Goal: Task Accomplishment & Management: Manage account settings

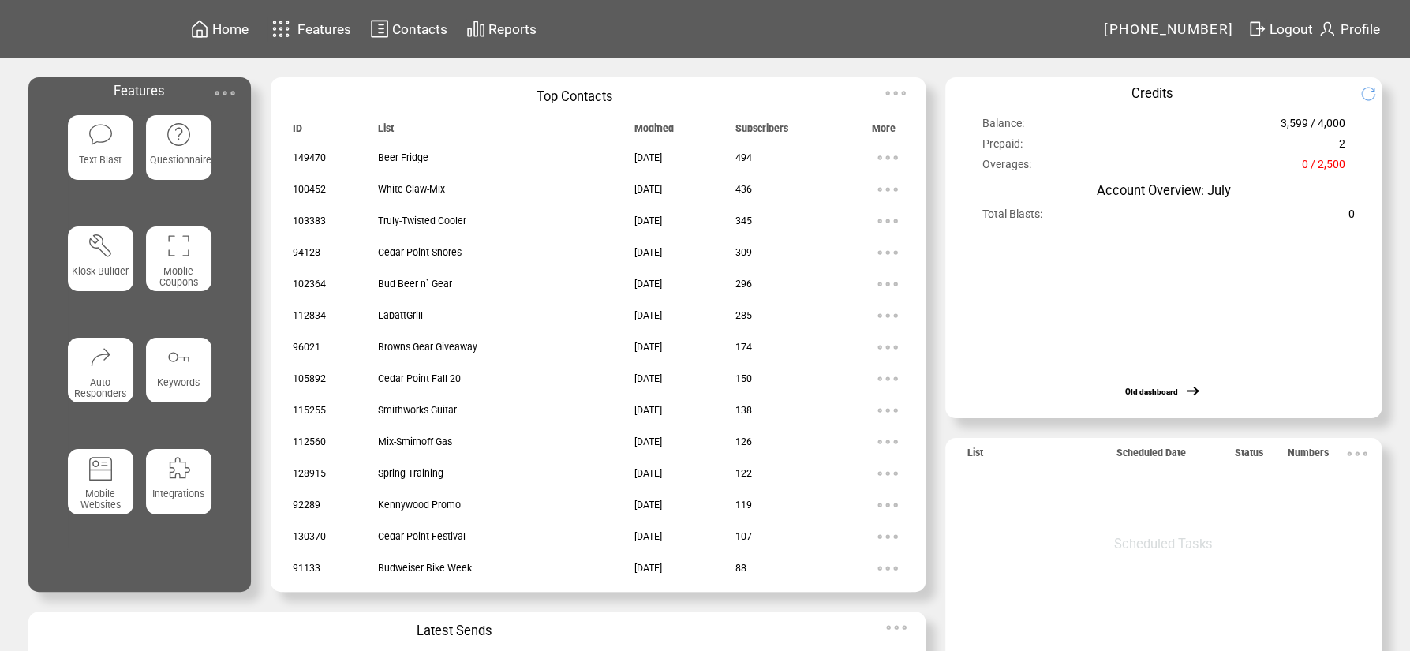
click at [451, 28] on td "Reports" at bounding box center [494, 28] width 89 height 31
click at [436, 25] on span "Contacts" at bounding box center [419, 29] width 55 height 16
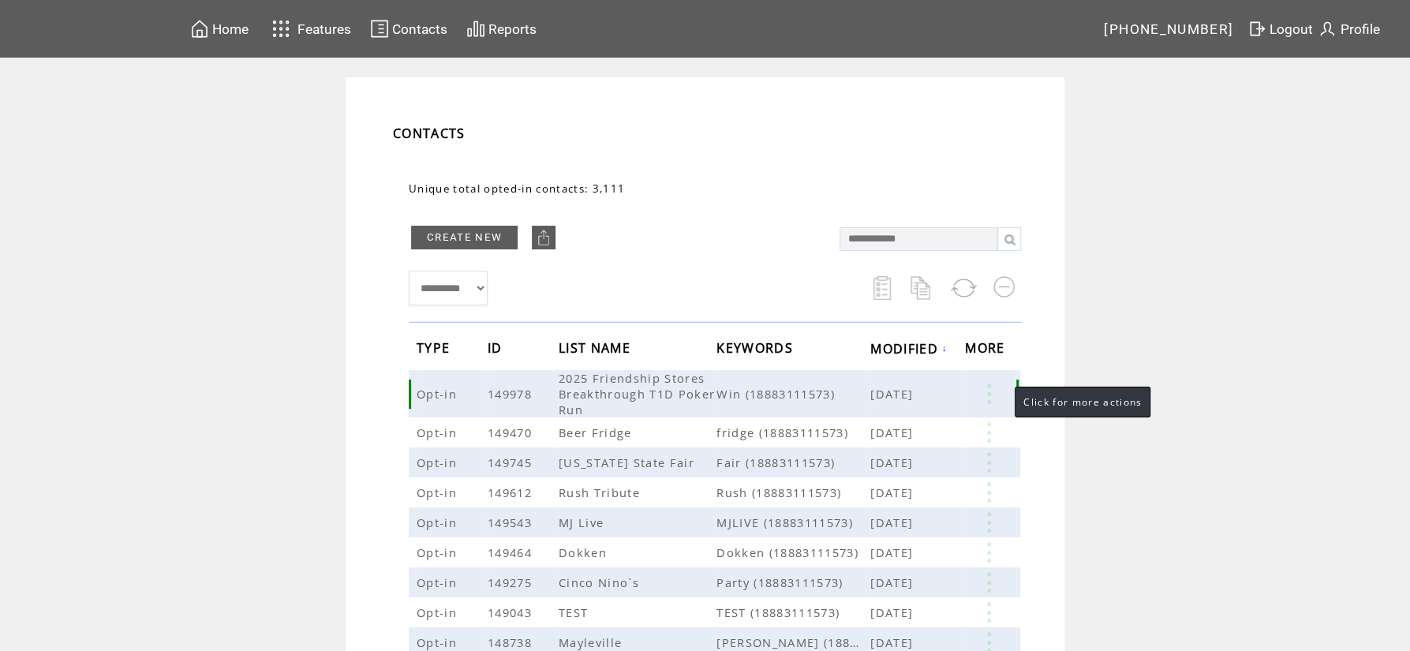
click at [986, 397] on link at bounding box center [988, 393] width 47 height 21
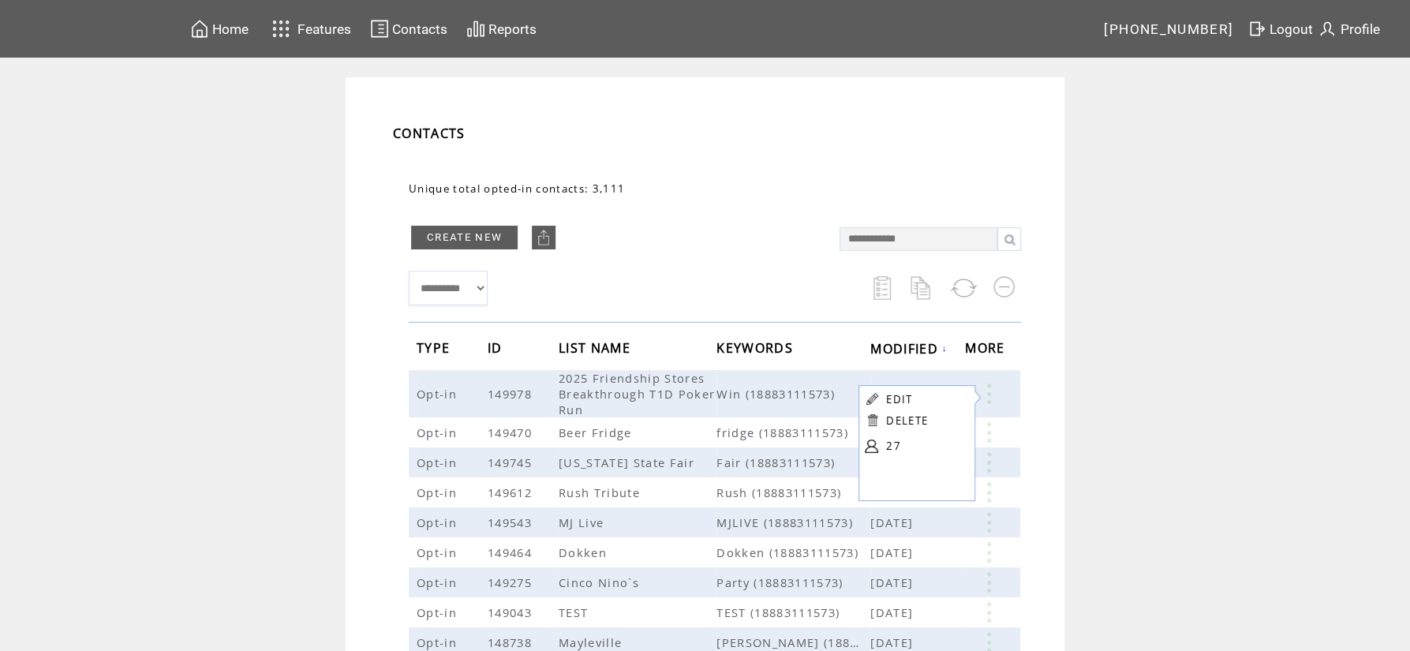
click at [899, 446] on link "27" at bounding box center [925, 446] width 79 height 24
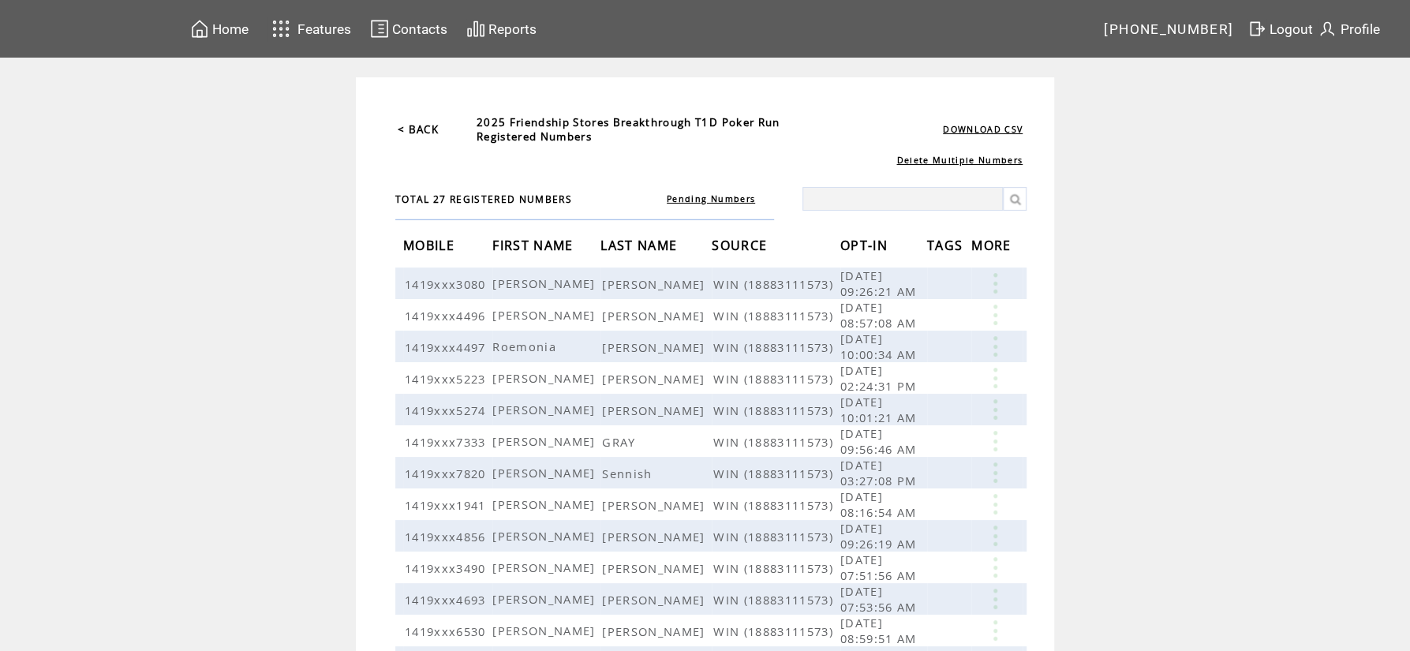
click at [876, 250] on span "OPT-IN" at bounding box center [865, 247] width 51 height 29
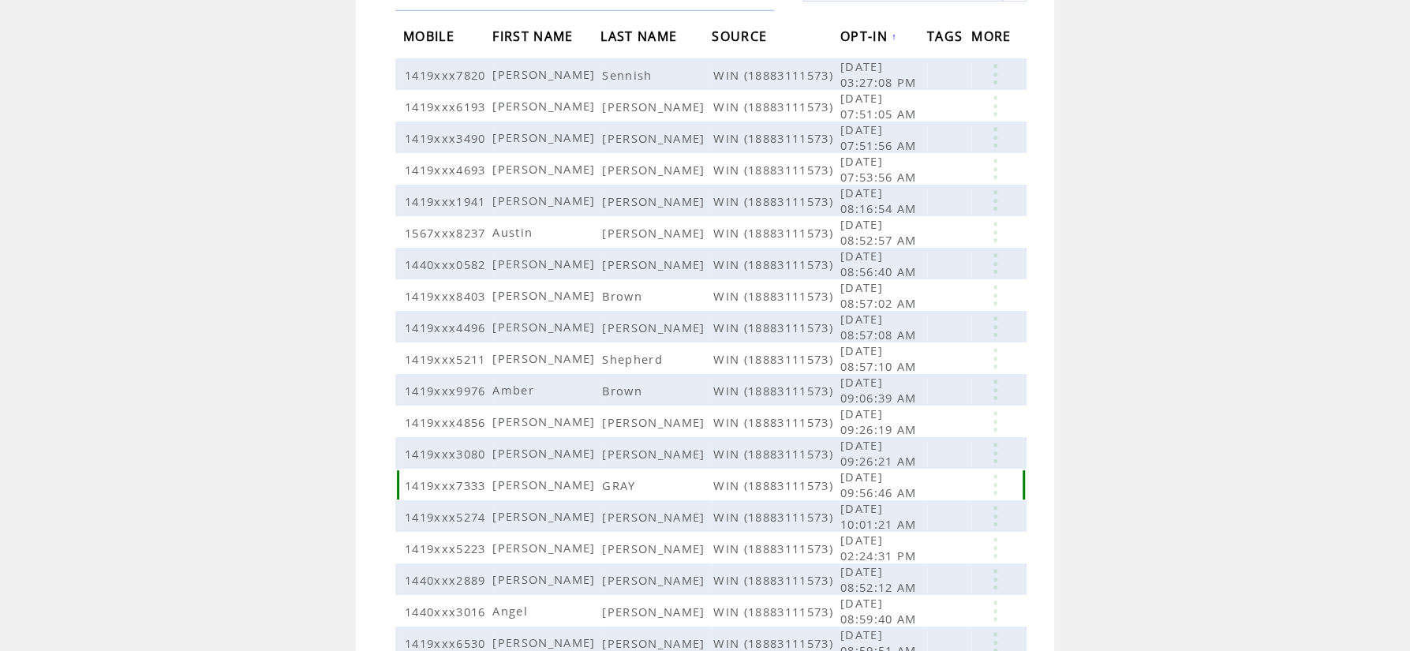
scroll to position [169, 0]
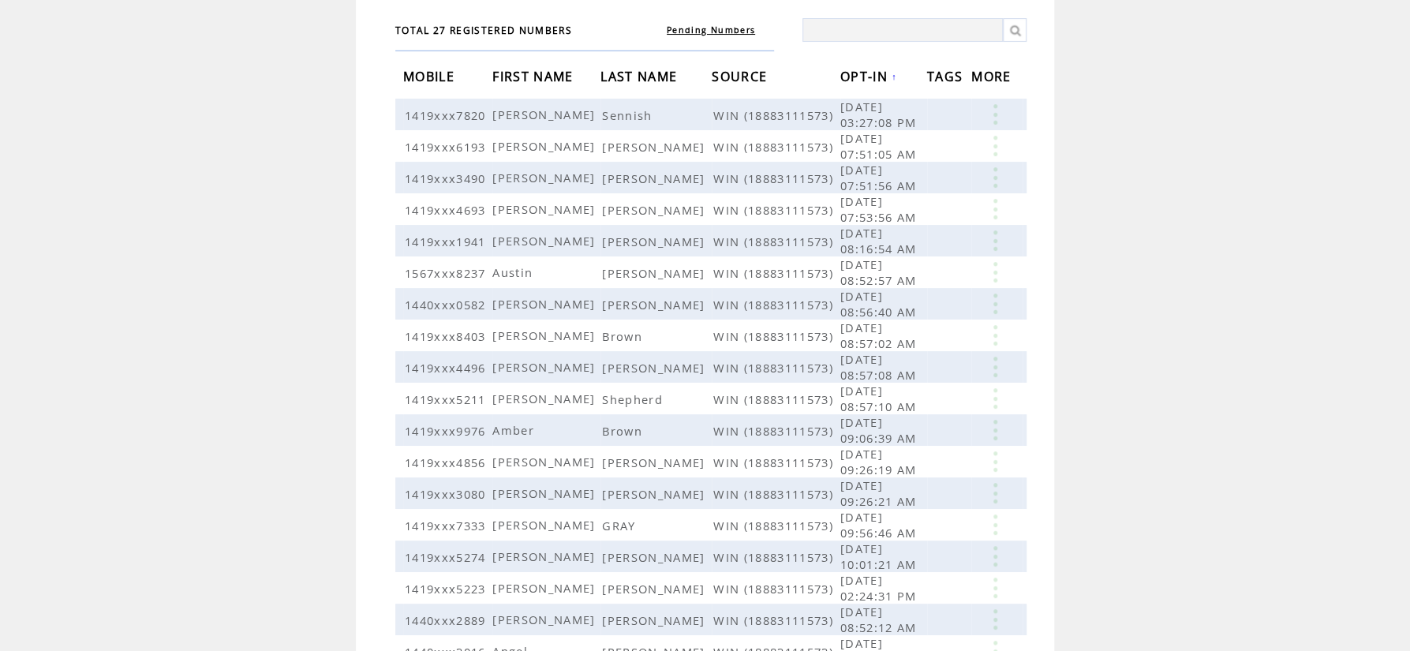
click at [867, 85] on span "OPT-IN" at bounding box center [865, 78] width 51 height 29
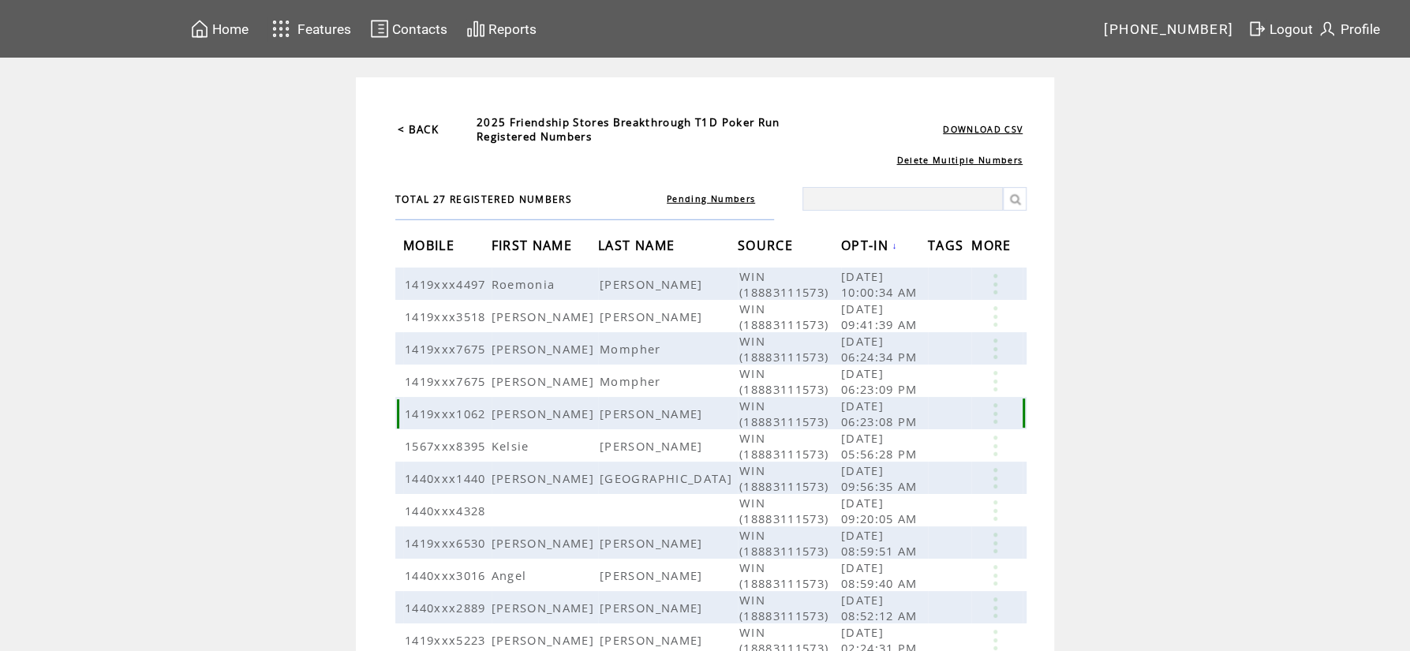
scroll to position [253, 0]
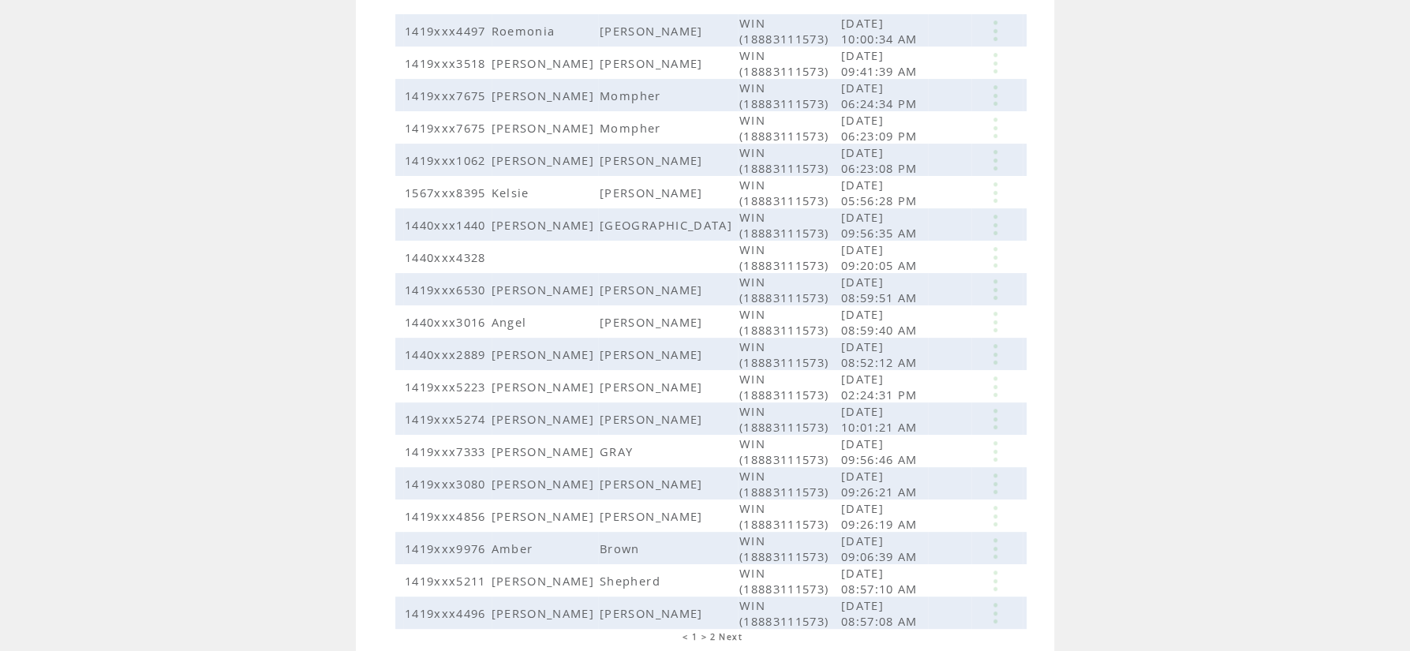
click at [714, 631] on span "2" at bounding box center [713, 636] width 6 height 11
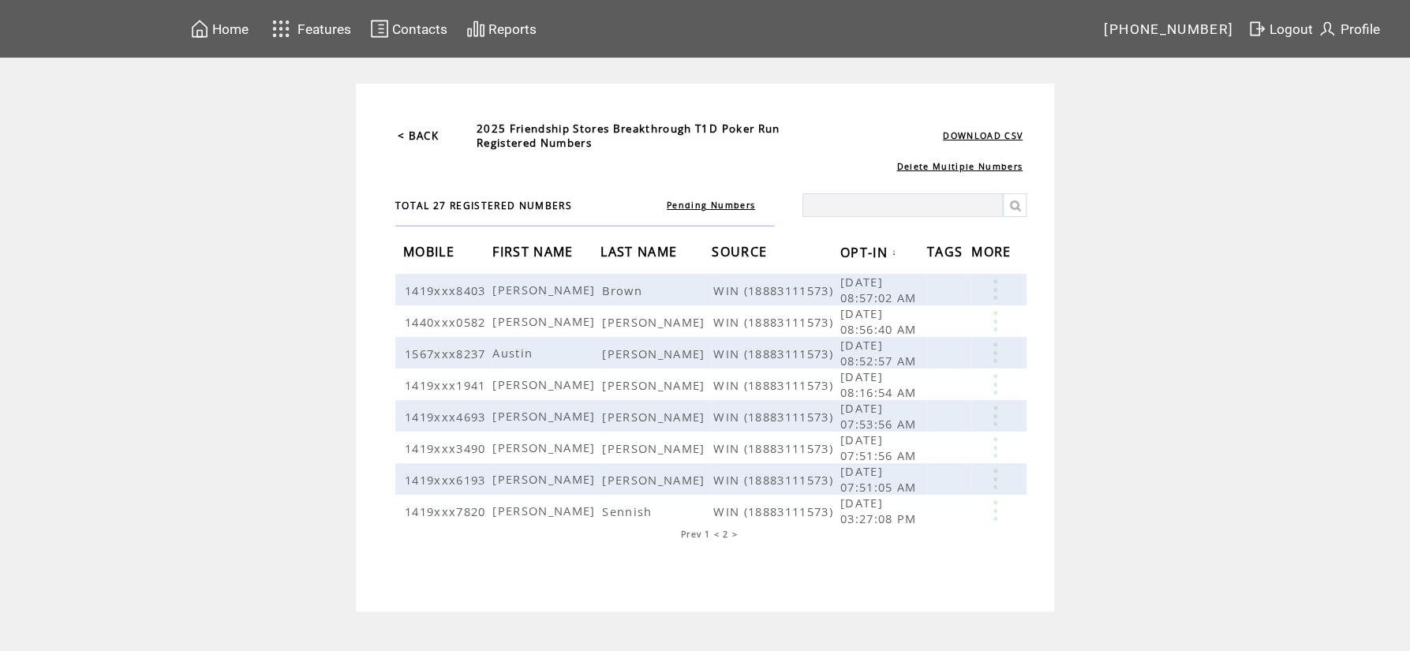
click at [708, 533] on span "1" at bounding box center [707, 534] width 6 height 11
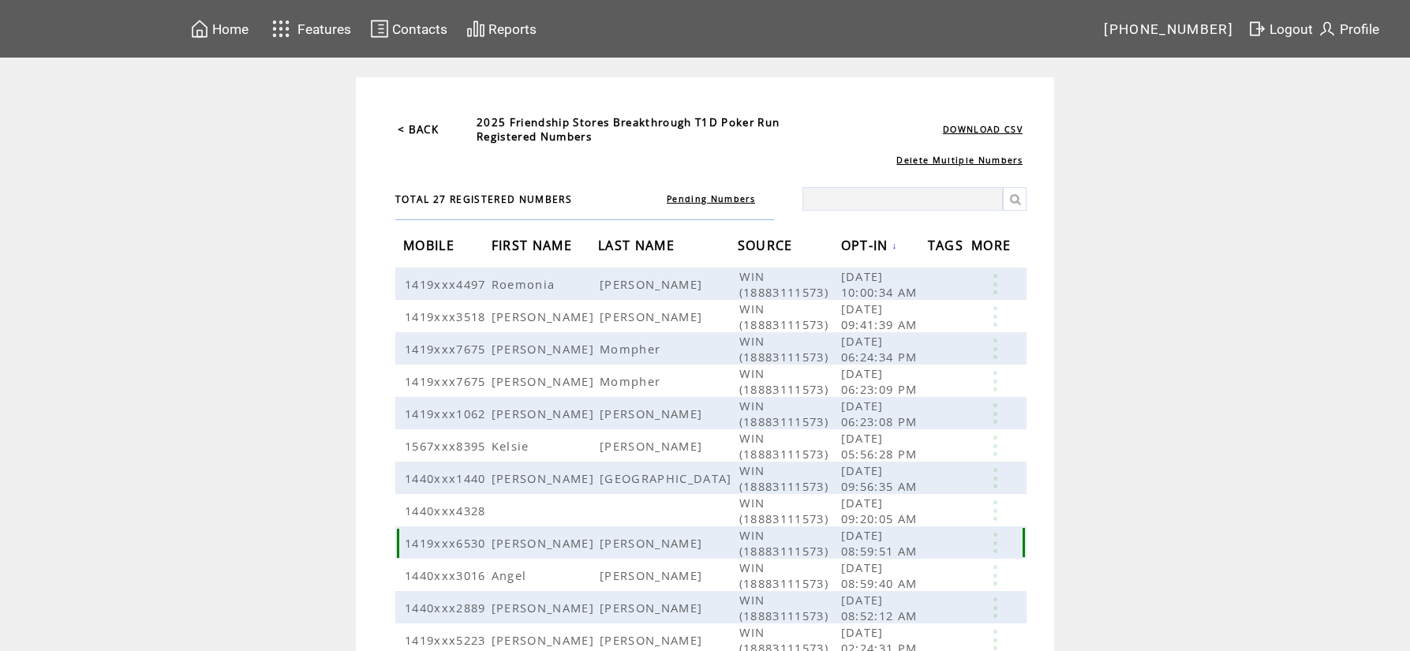
scroll to position [304, 0]
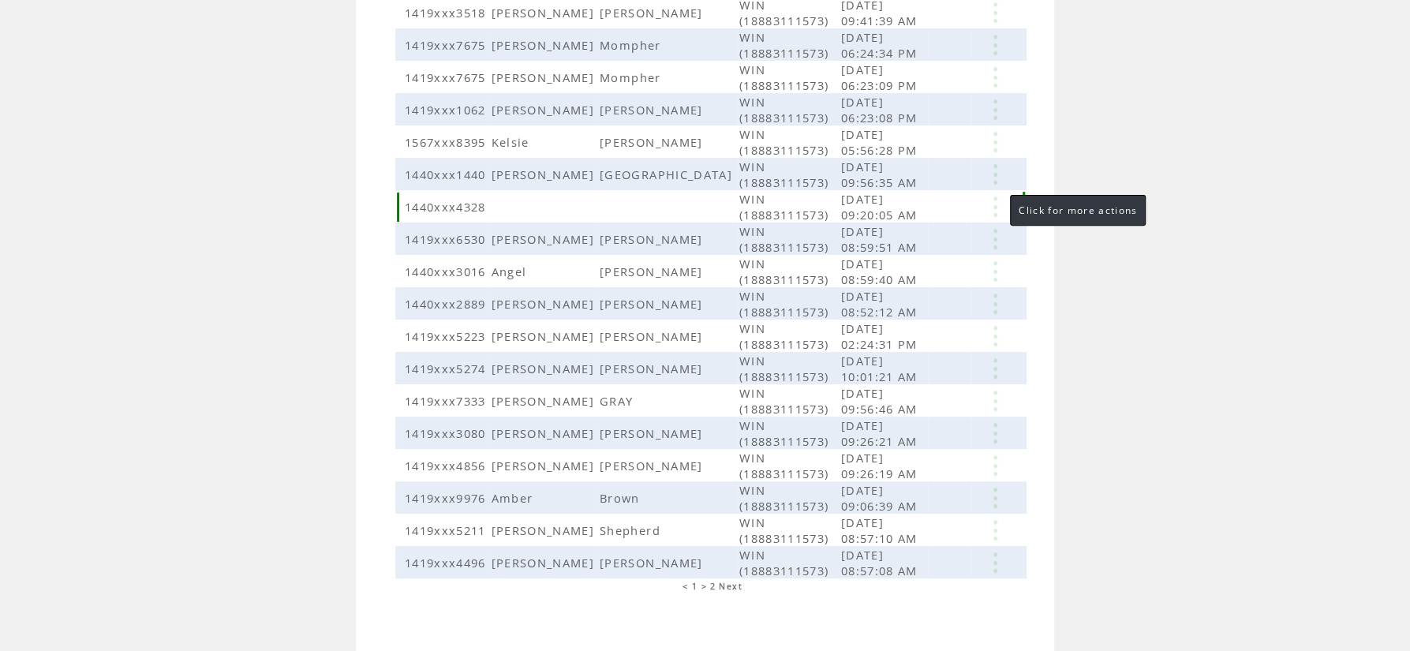
click at [994, 202] on link at bounding box center [994, 206] width 47 height 21
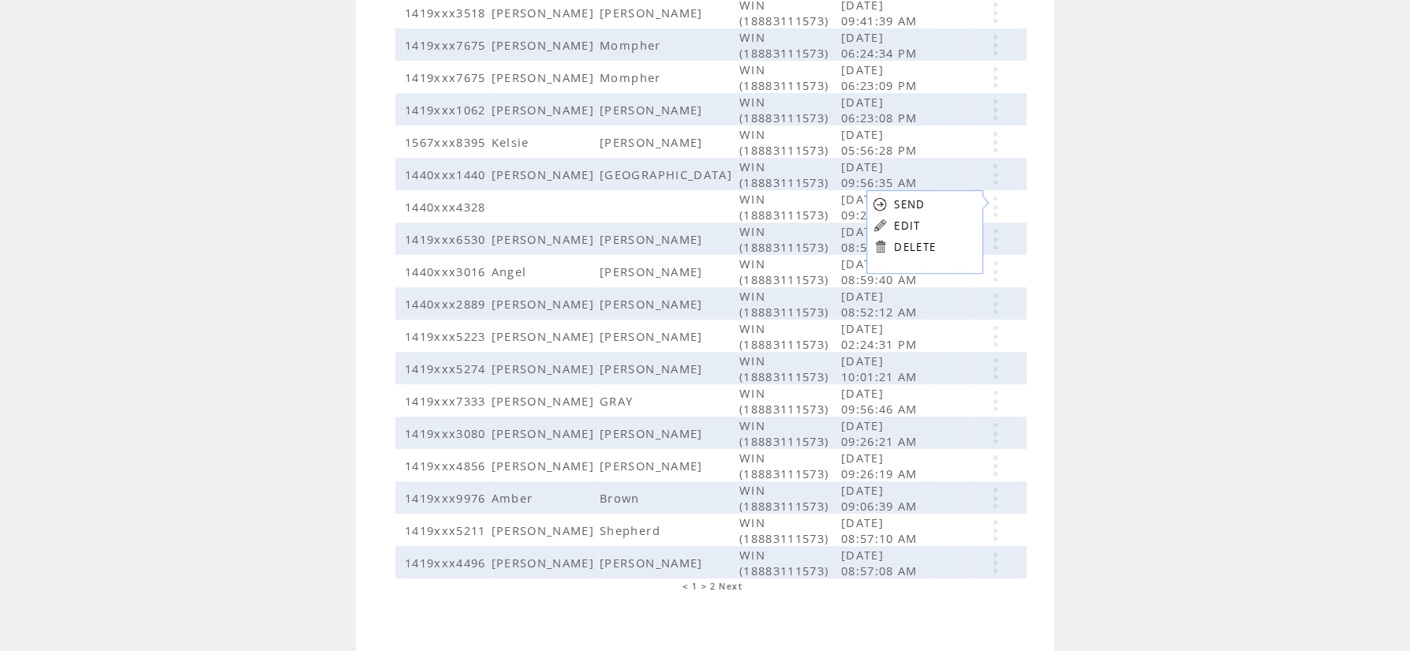
click at [916, 226] on link "EDIT" at bounding box center [907, 226] width 26 height 14
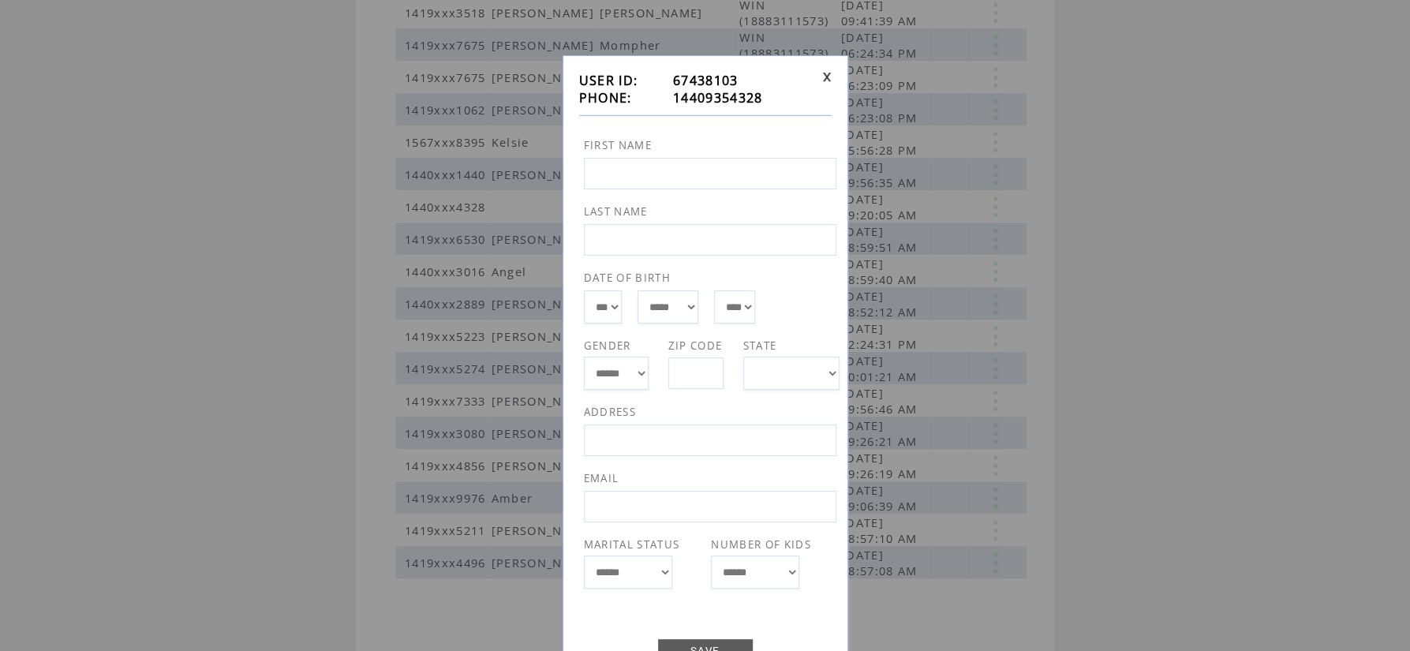
click at [831, 75] on link at bounding box center [826, 77] width 9 height 10
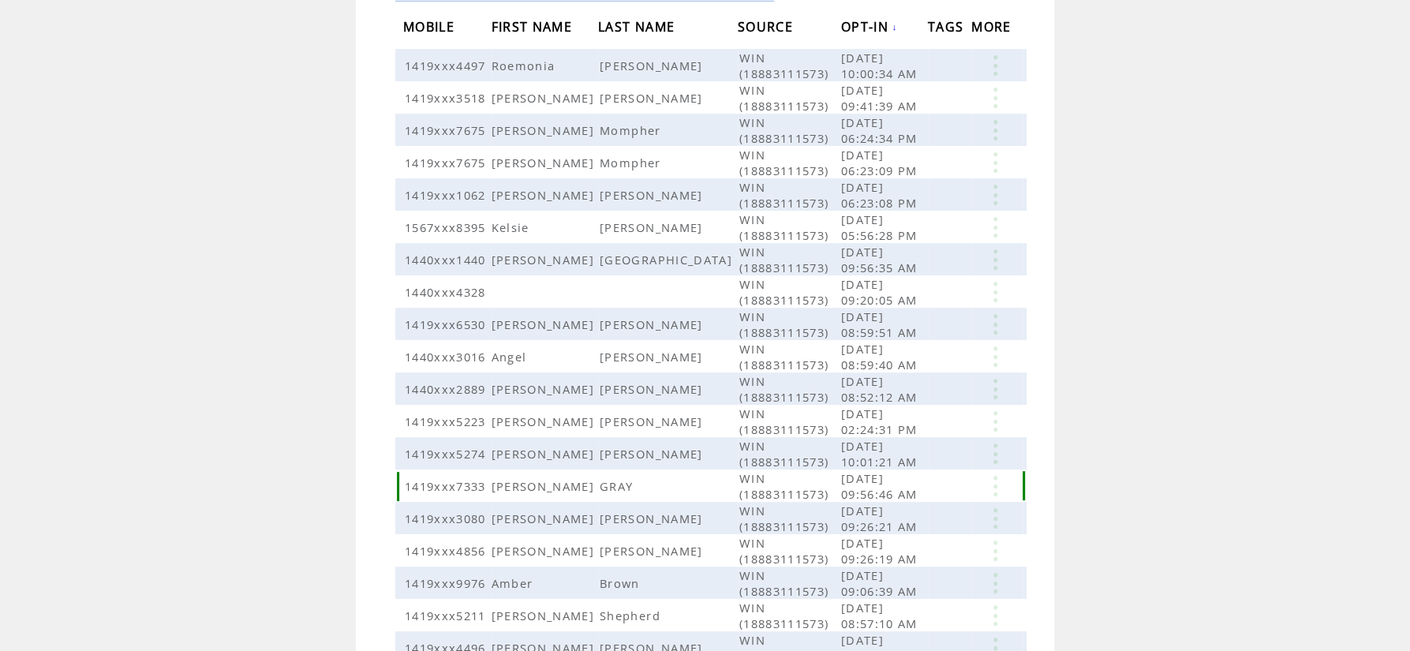
scroll to position [134, 0]
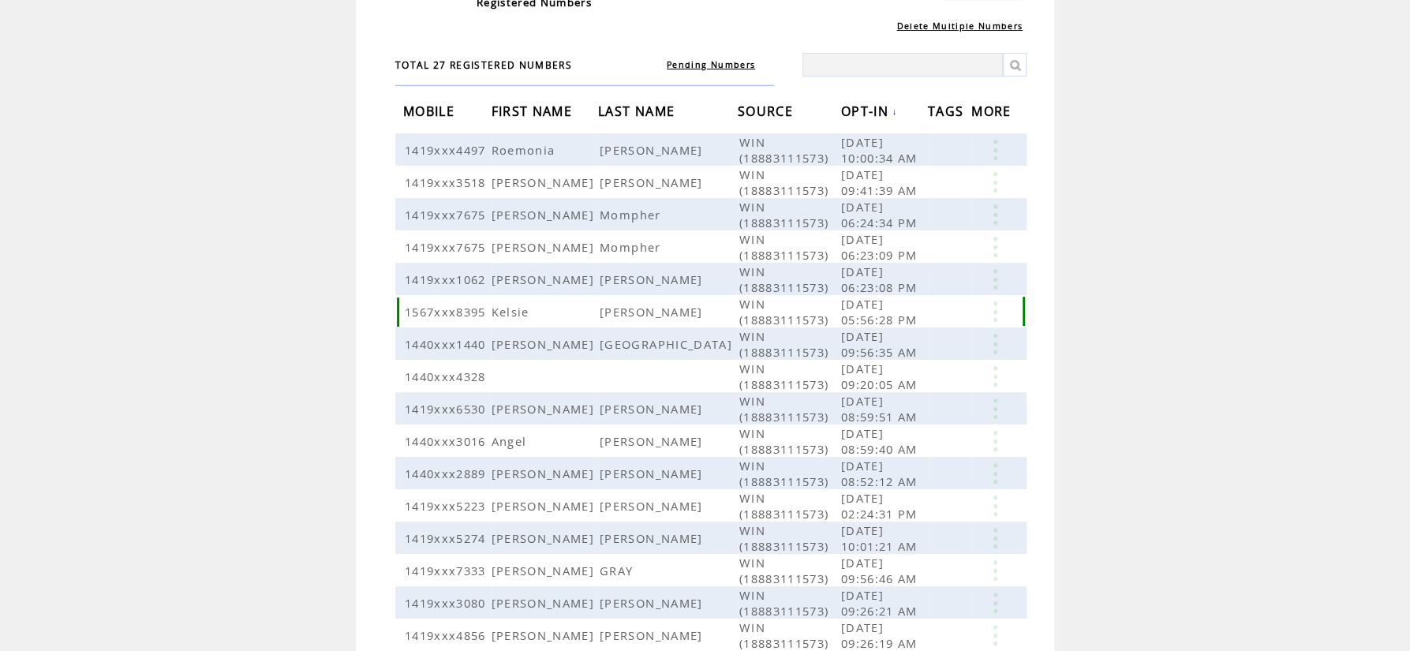
click at [995, 307] on link at bounding box center [994, 311] width 47 height 21
click at [909, 331] on link "EDIT" at bounding box center [908, 330] width 26 height 14
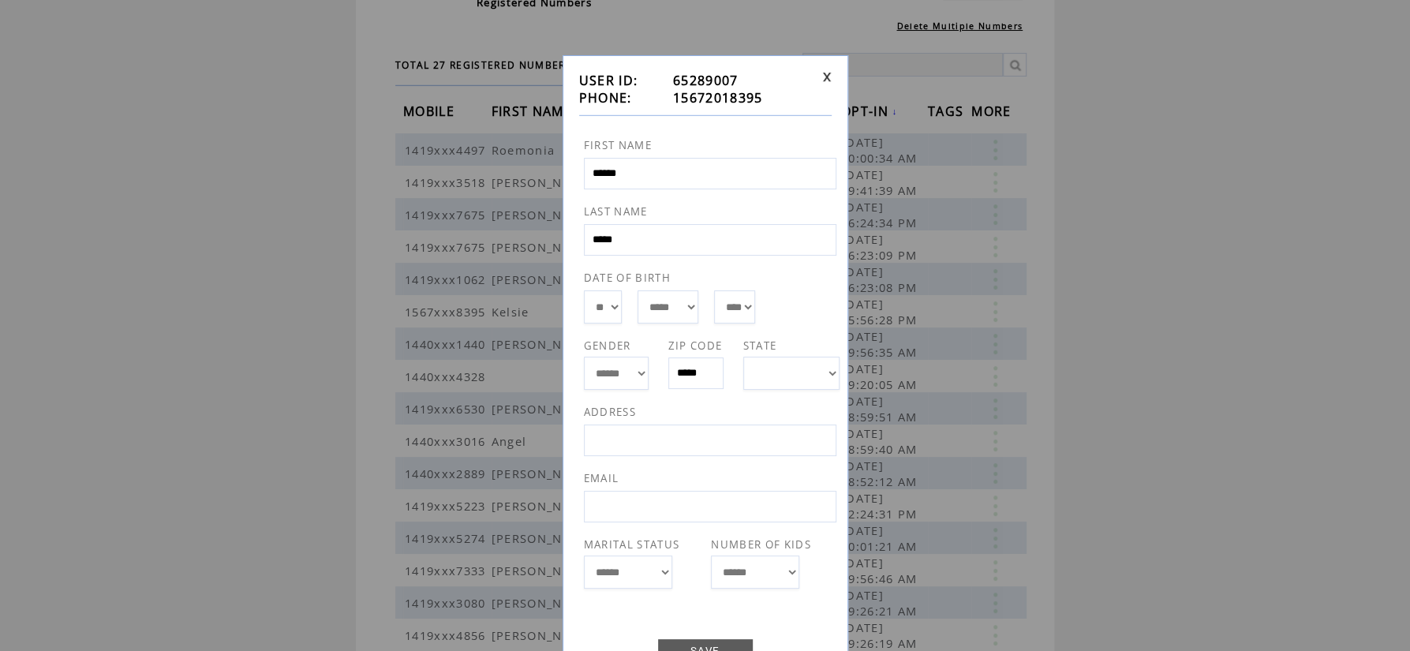
click at [825, 75] on link at bounding box center [826, 77] width 9 height 10
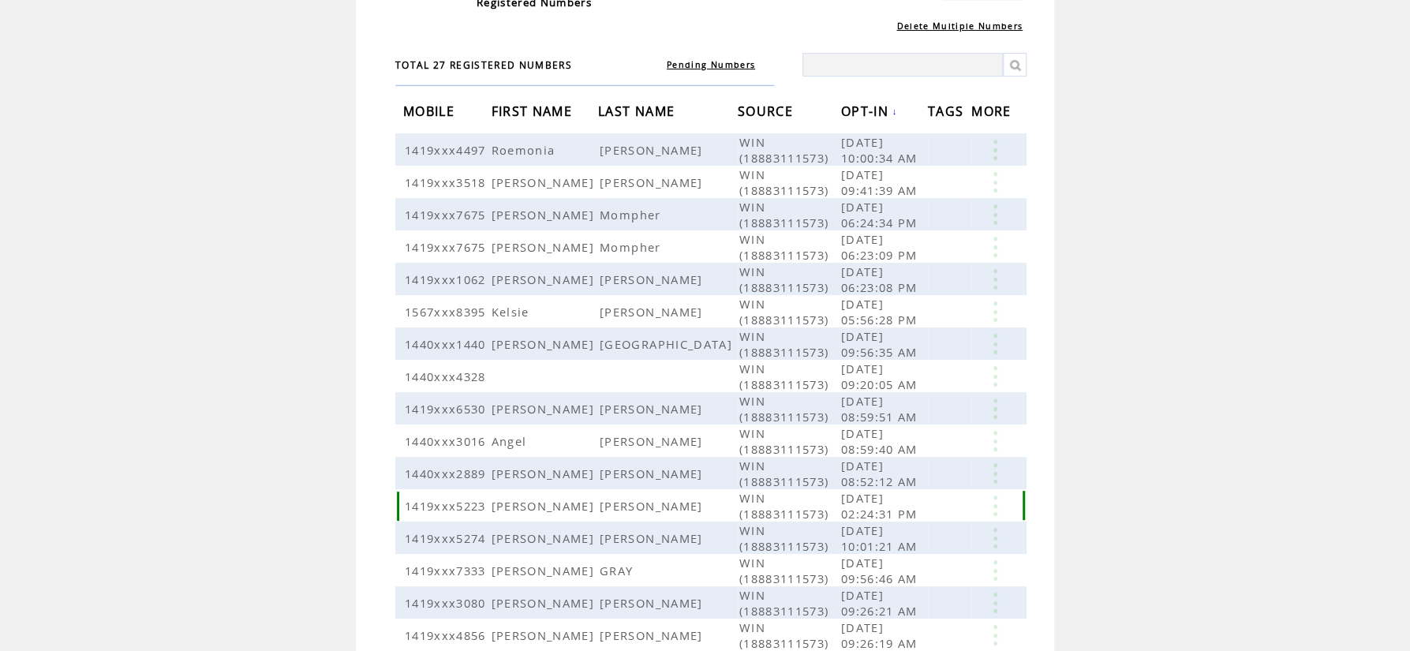
click at [996, 497] on link at bounding box center [994, 505] width 47 height 21
click at [907, 517] on link "EDIT" at bounding box center [909, 521] width 26 height 14
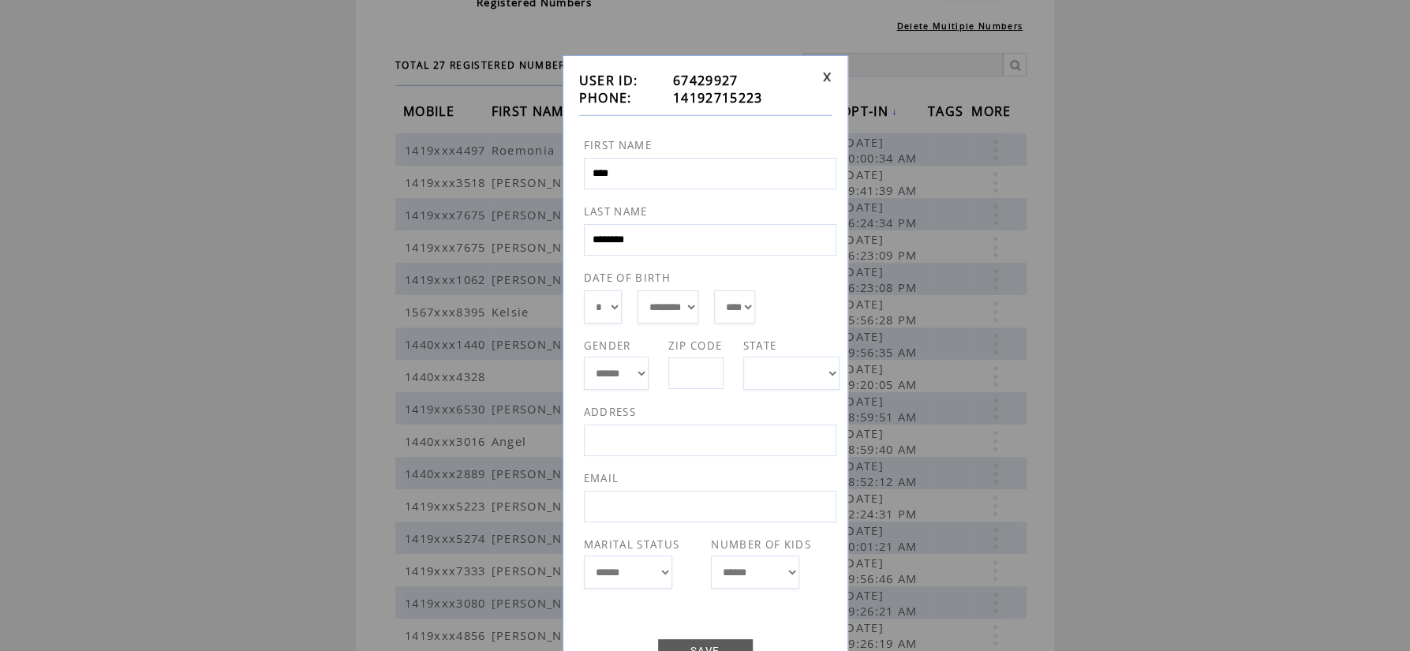
click at [828, 84] on td at bounding box center [823, 89] width 15 height 35
click at [828, 80] on link at bounding box center [826, 77] width 9 height 10
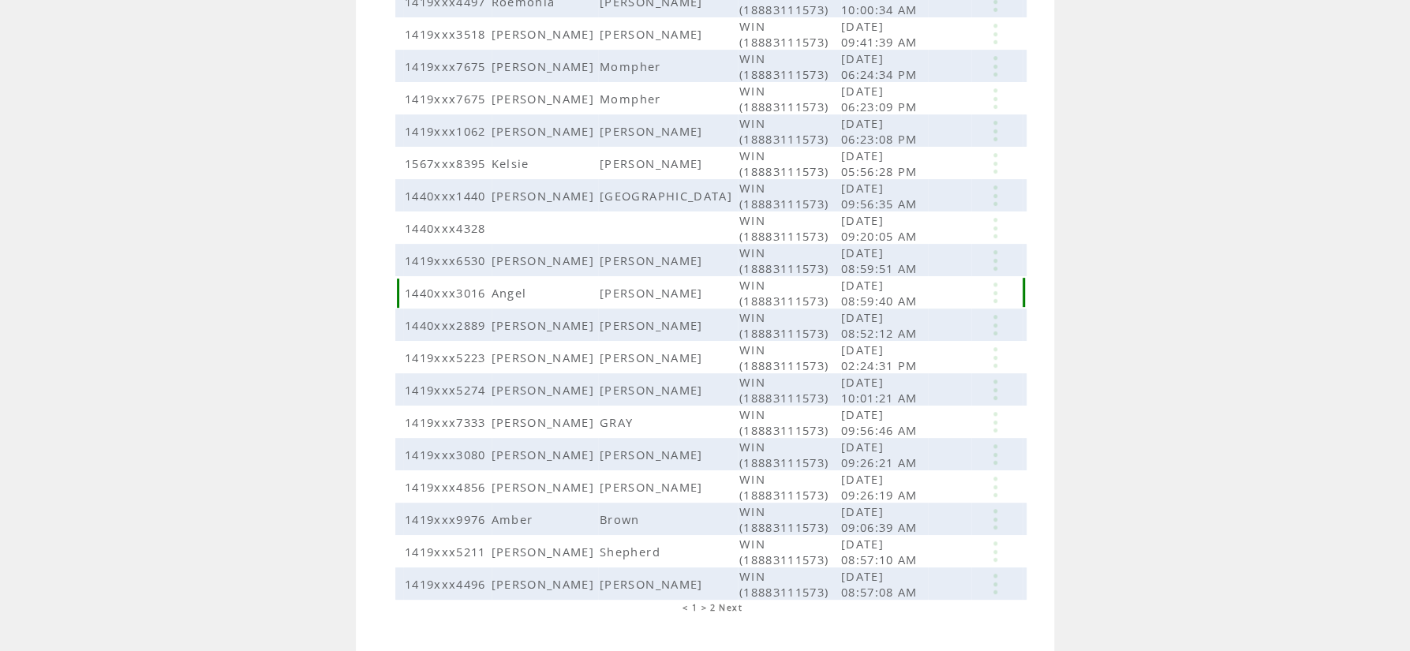
scroll to position [304, 0]
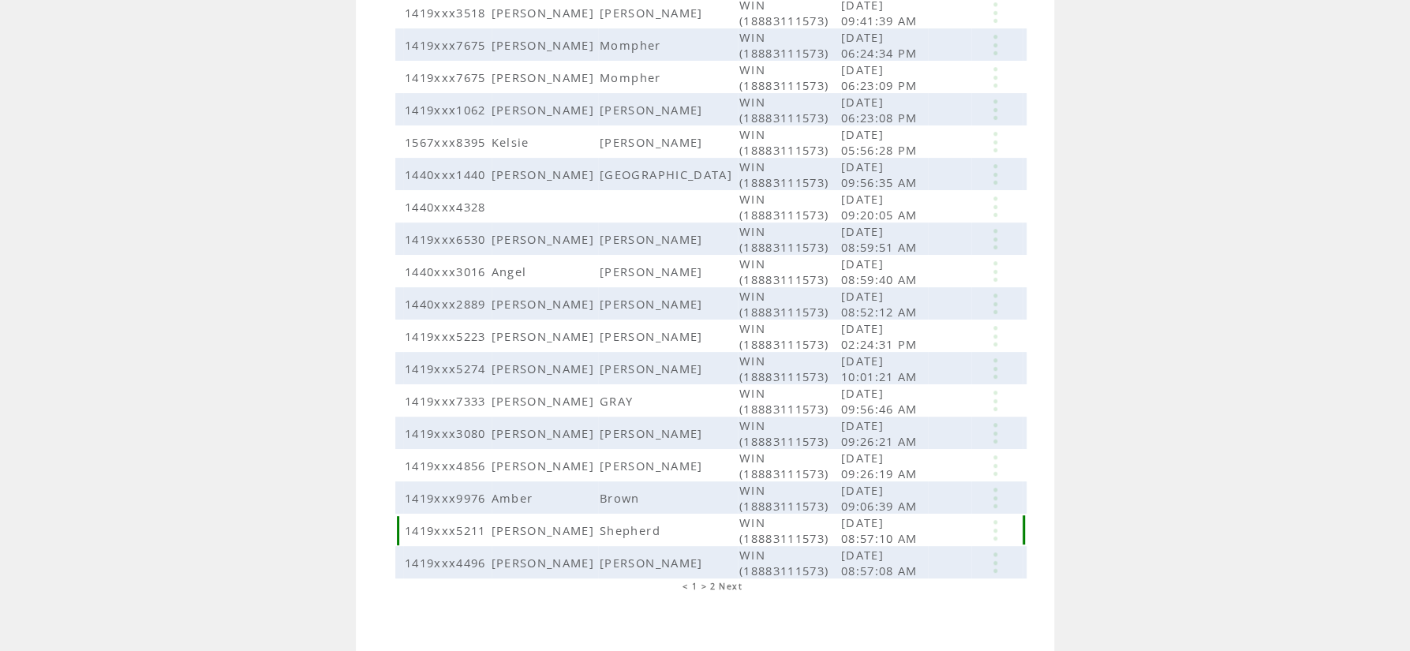
click at [996, 522] on link at bounding box center [994, 530] width 47 height 21
click at [912, 544] on link "EDIT" at bounding box center [909, 546] width 26 height 14
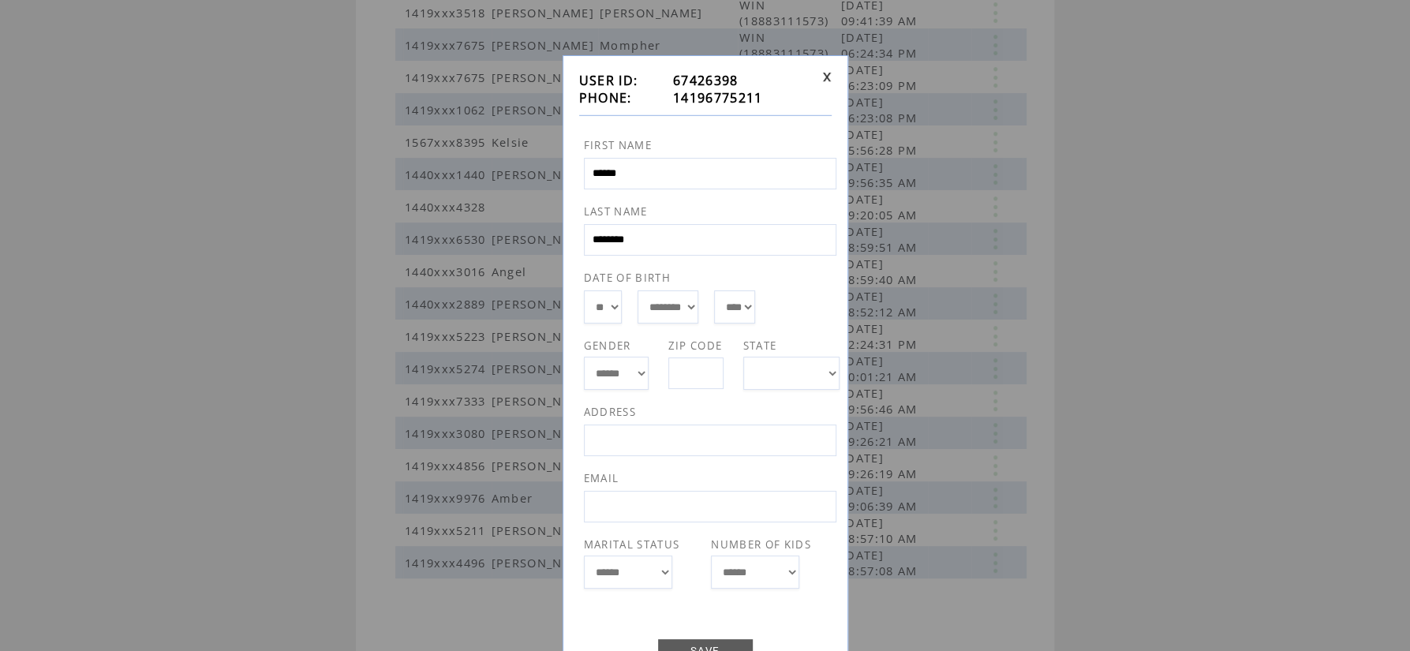
click at [818, 70] on div "**********" at bounding box center [705, 381] width 286 height 653
click at [820, 73] on td at bounding box center [823, 89] width 15 height 35
click at [822, 80] on link at bounding box center [826, 77] width 9 height 10
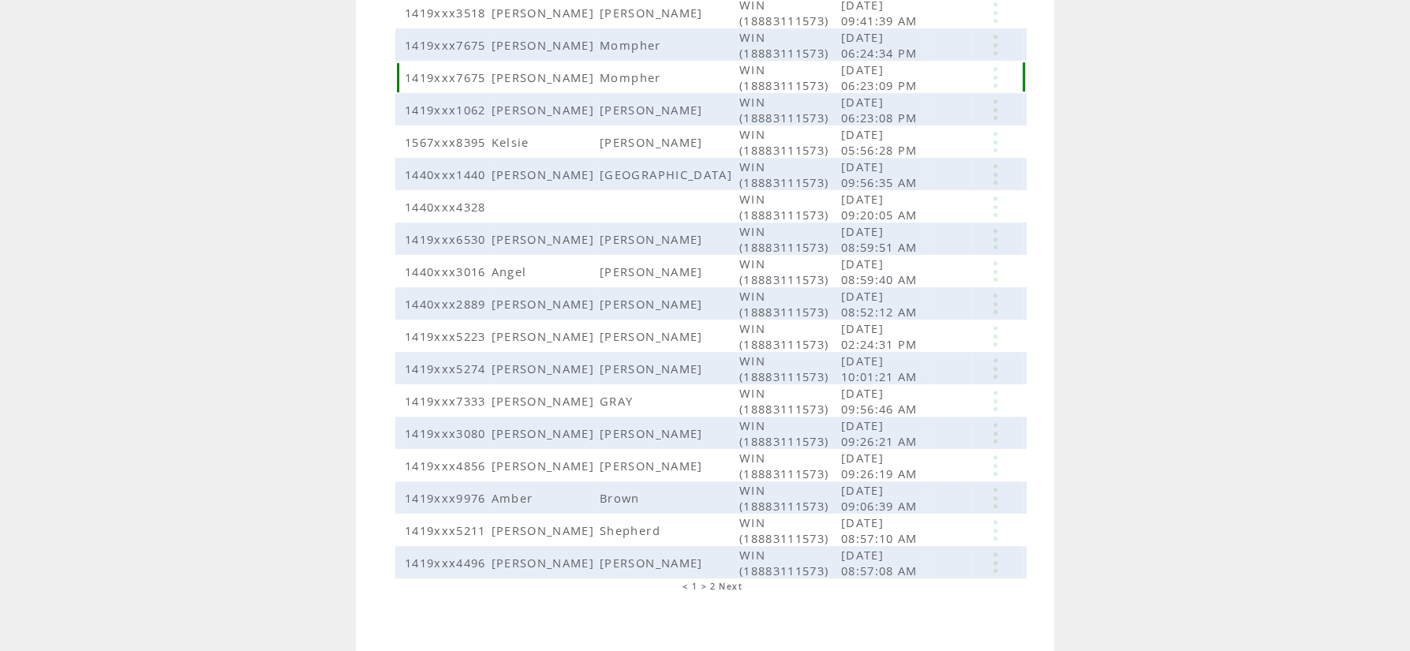
scroll to position [0, 0]
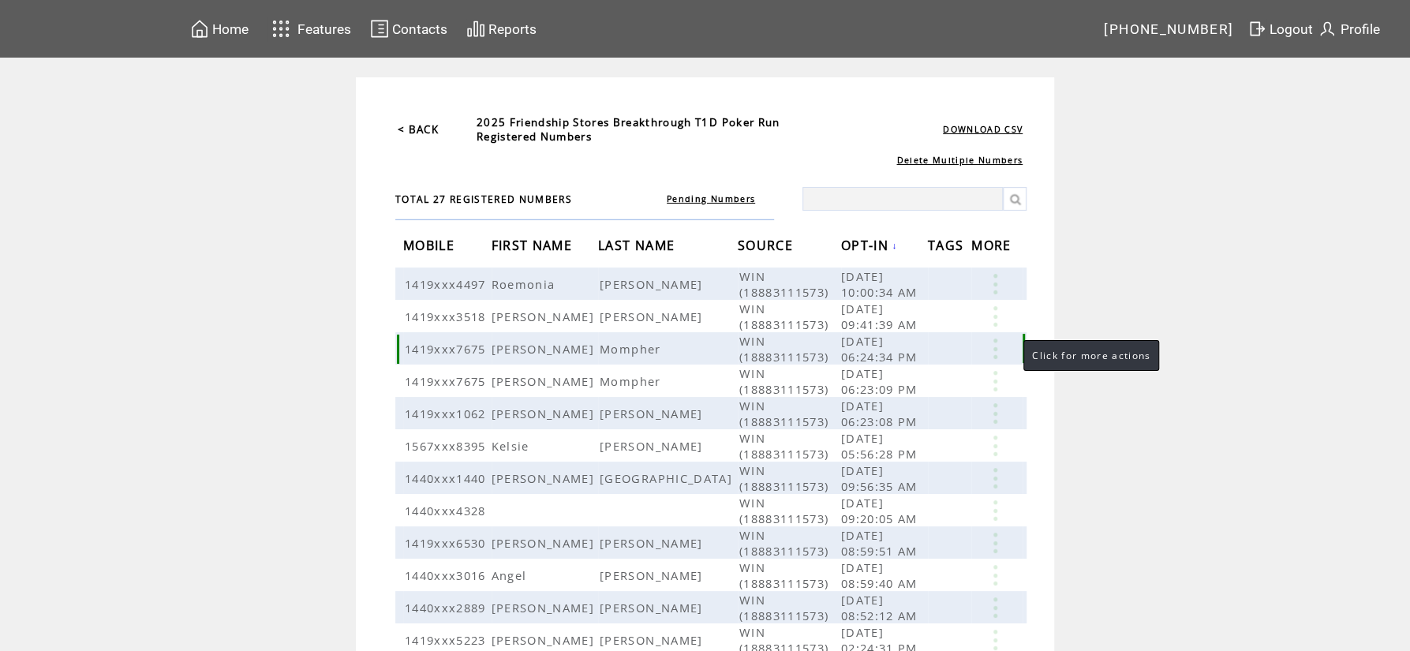
click at [997, 350] on link at bounding box center [994, 348] width 47 height 21
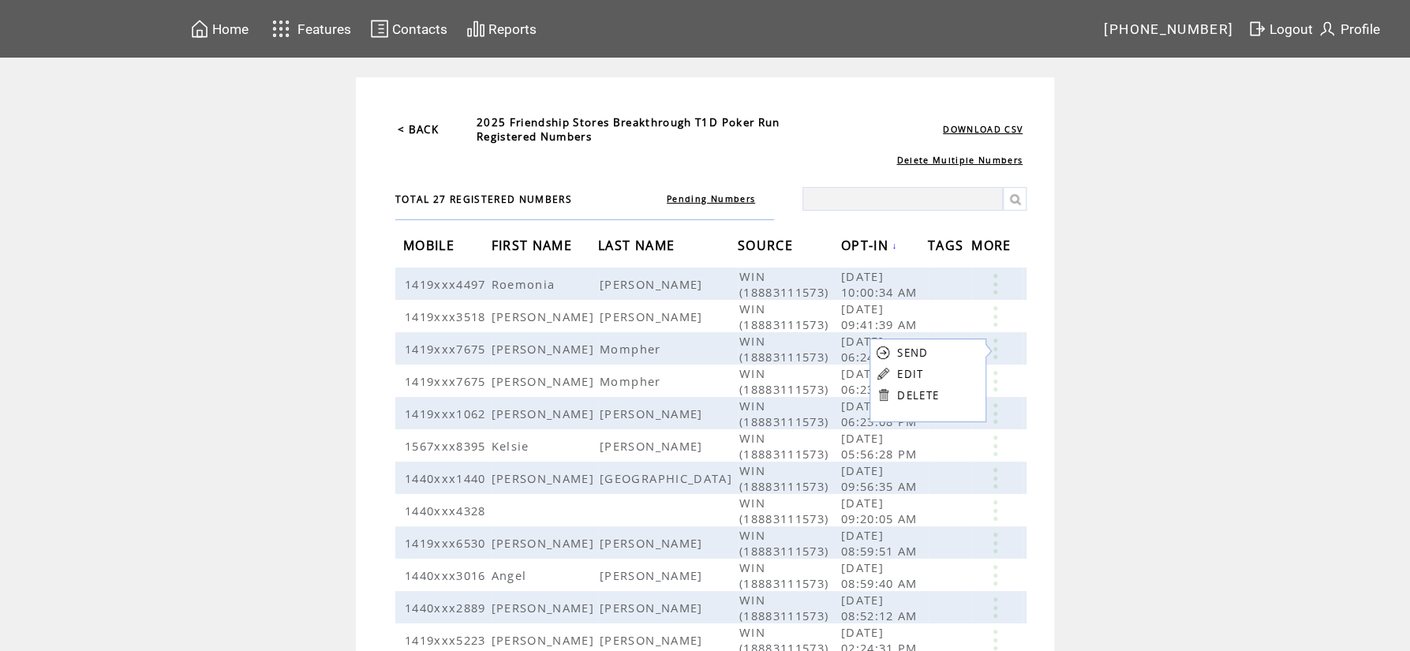
click at [924, 376] on td "EDIT" at bounding box center [918, 373] width 42 height 15
click at [999, 349] on link at bounding box center [994, 348] width 47 height 21
click at [923, 368] on link "EDIT" at bounding box center [912, 372] width 26 height 14
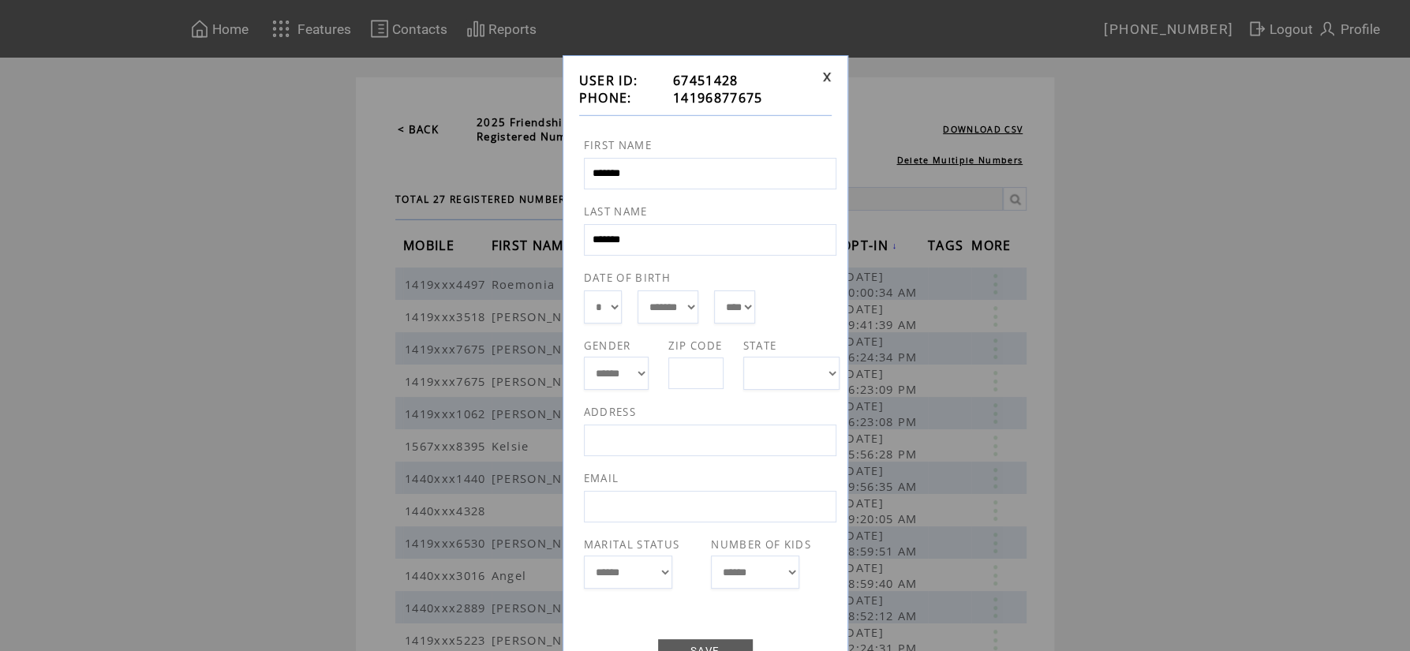
click at [822, 81] on link at bounding box center [826, 77] width 9 height 10
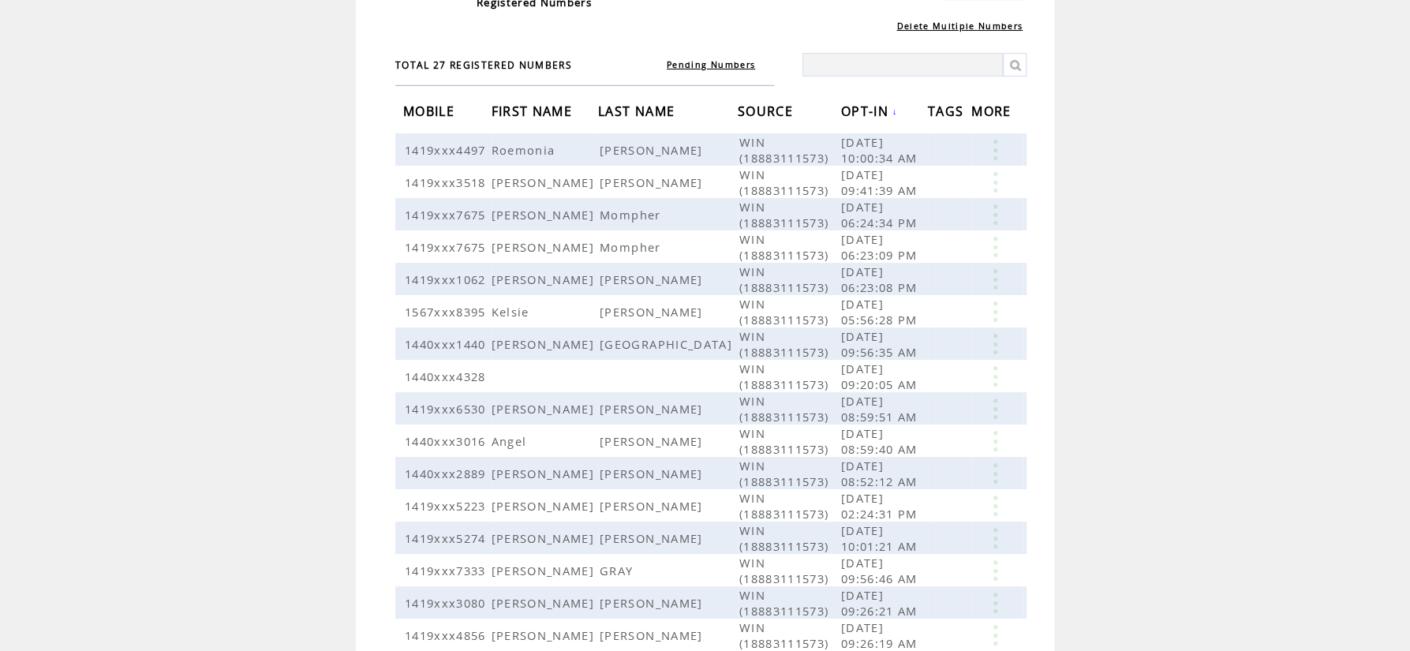
scroll to position [304, 0]
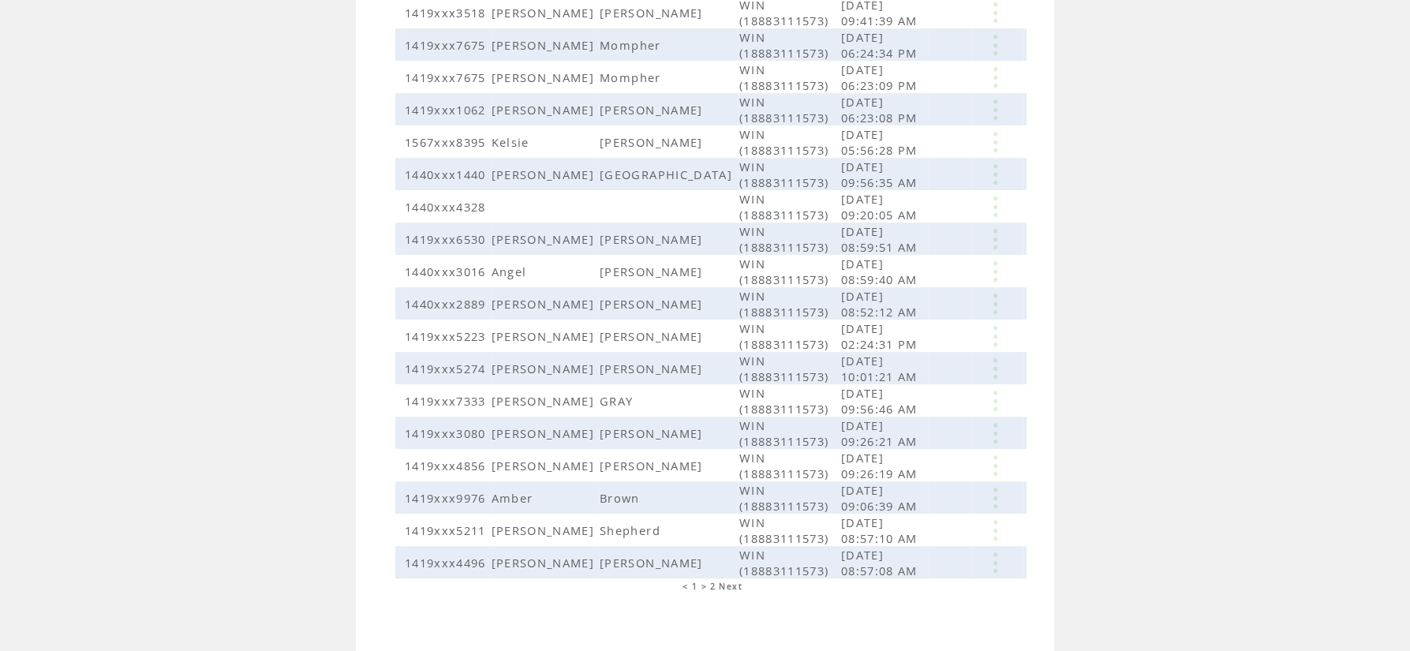
click at [710, 581] on span "2" at bounding box center [713, 586] width 6 height 11
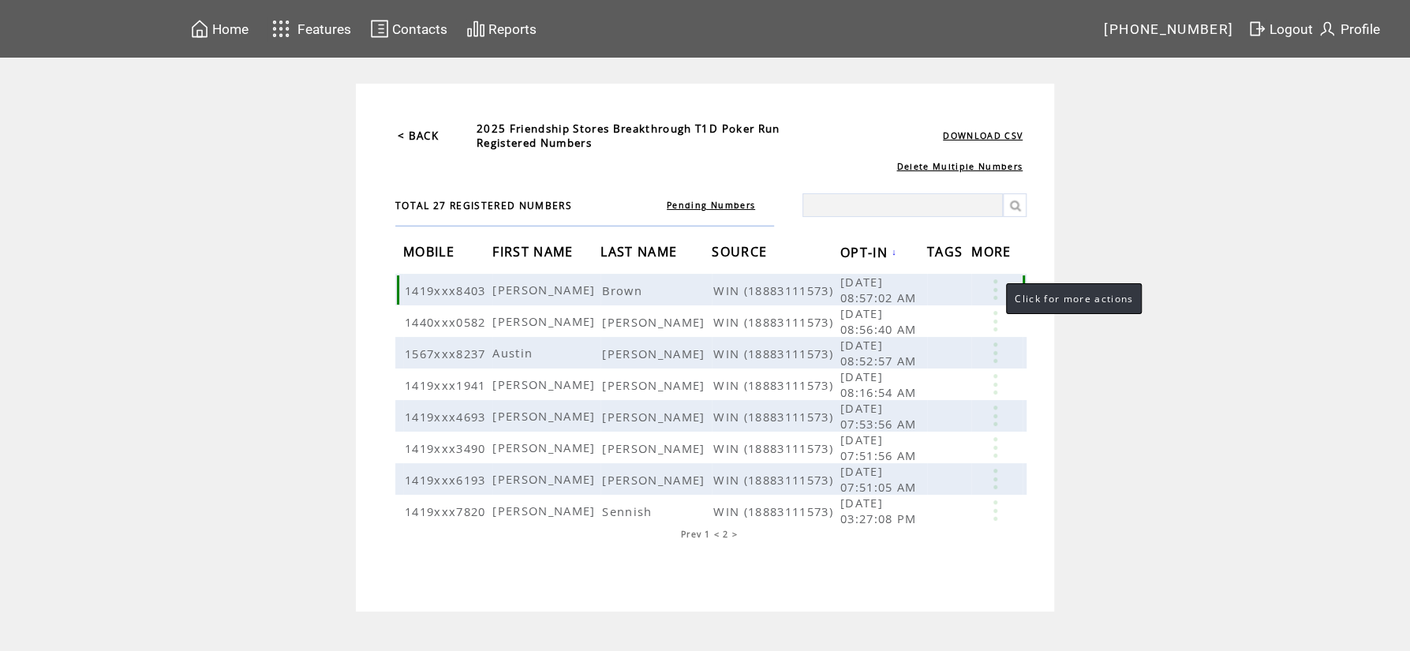
click at [990, 289] on link at bounding box center [994, 289] width 47 height 21
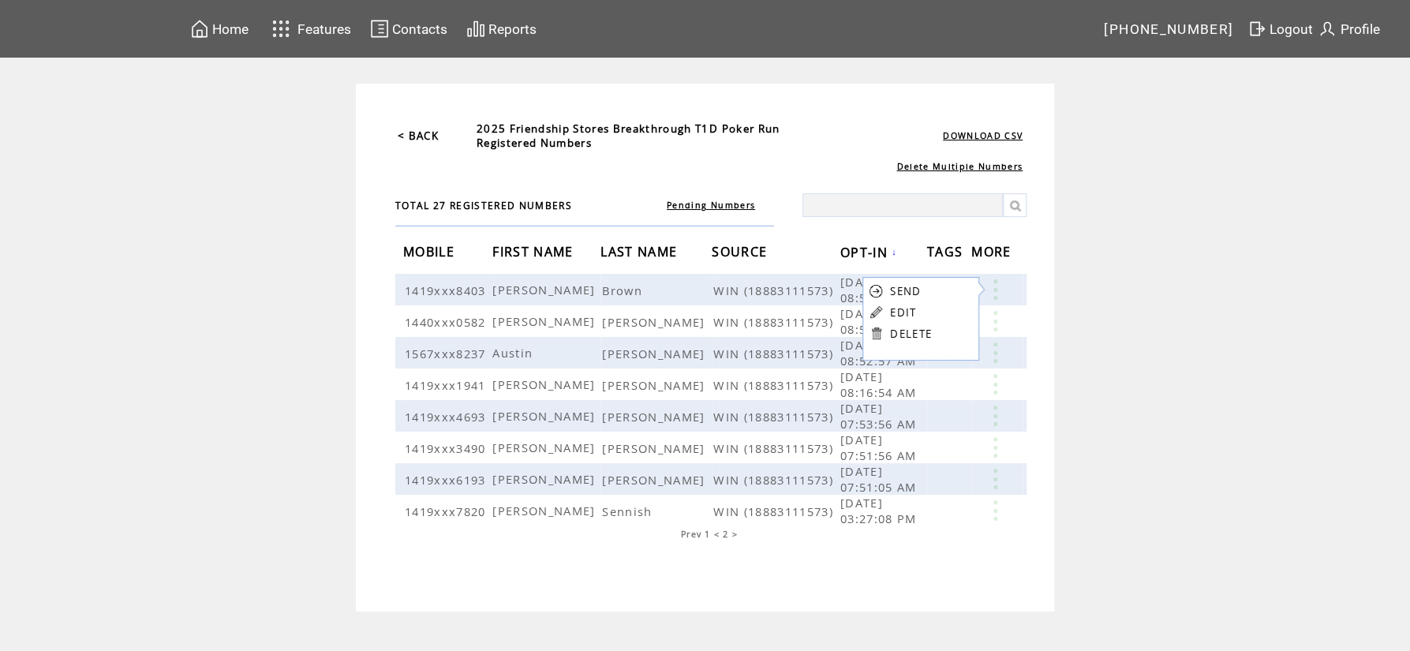
click at [914, 309] on link "EDIT" at bounding box center [903, 312] width 26 height 14
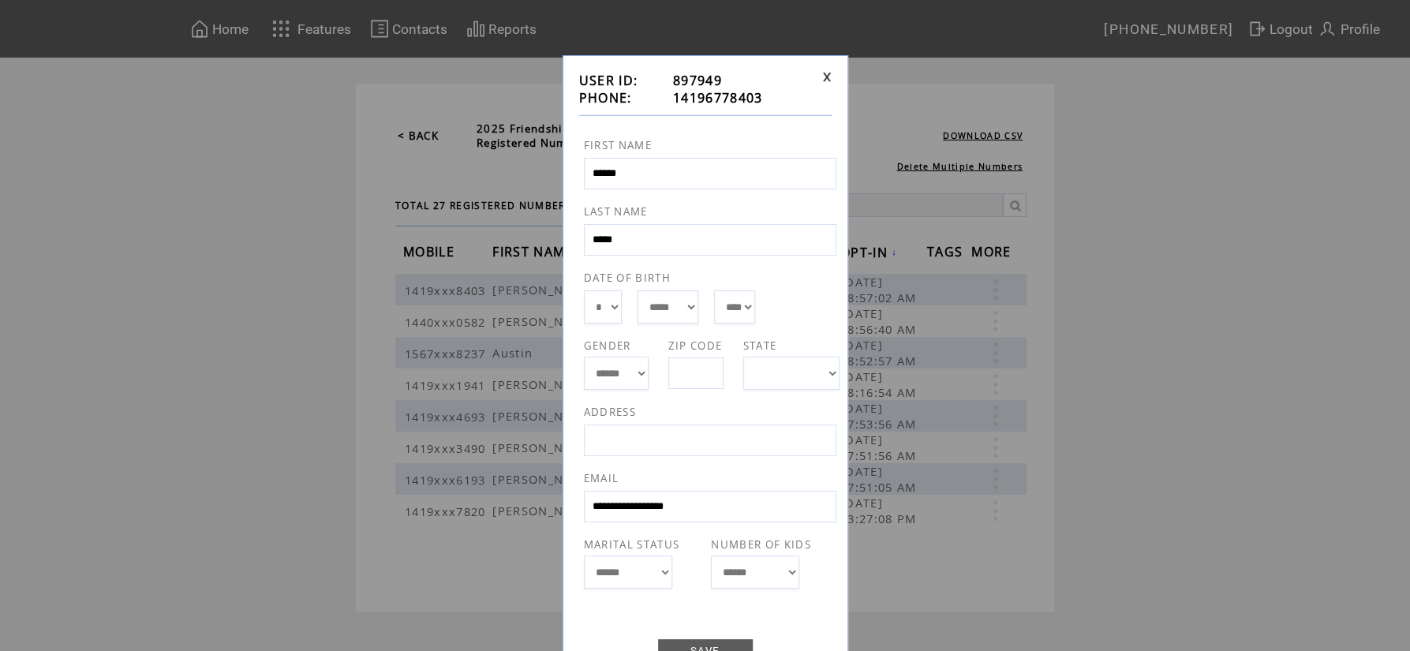
click at [828, 80] on link at bounding box center [826, 77] width 9 height 10
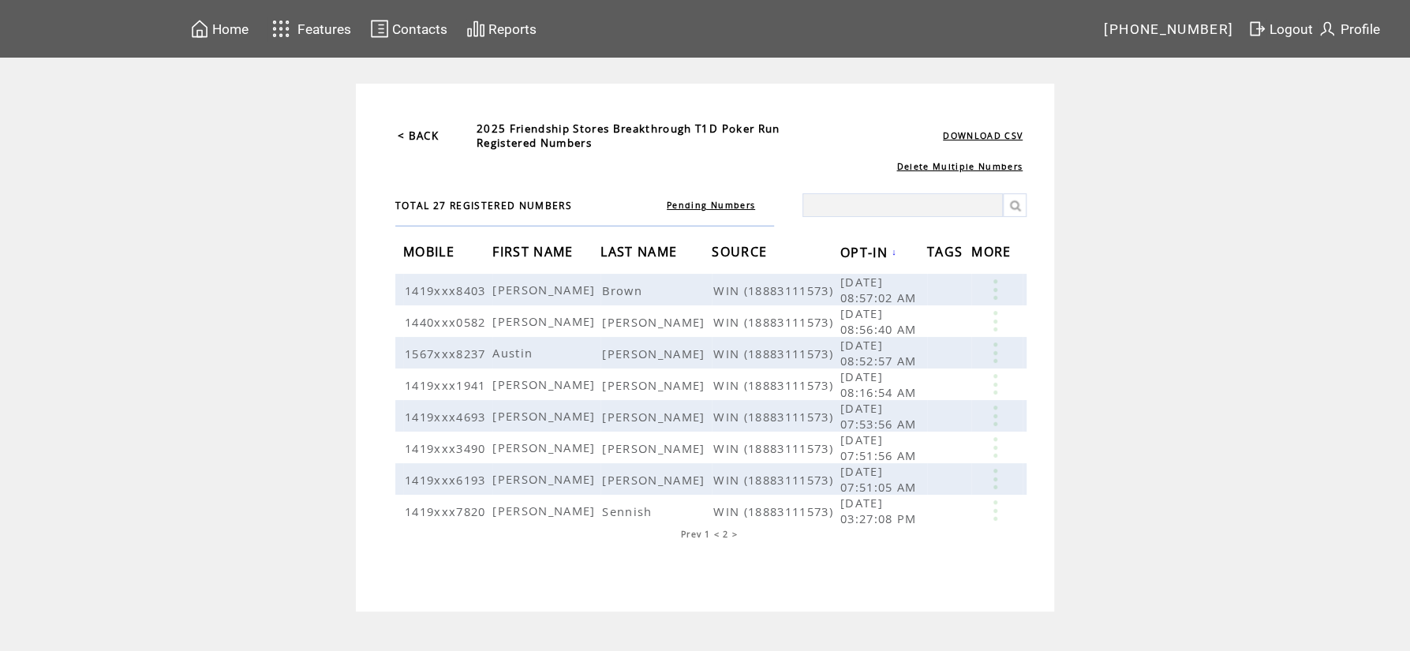
click at [704, 538] on span "1" at bounding box center [707, 534] width 6 height 11
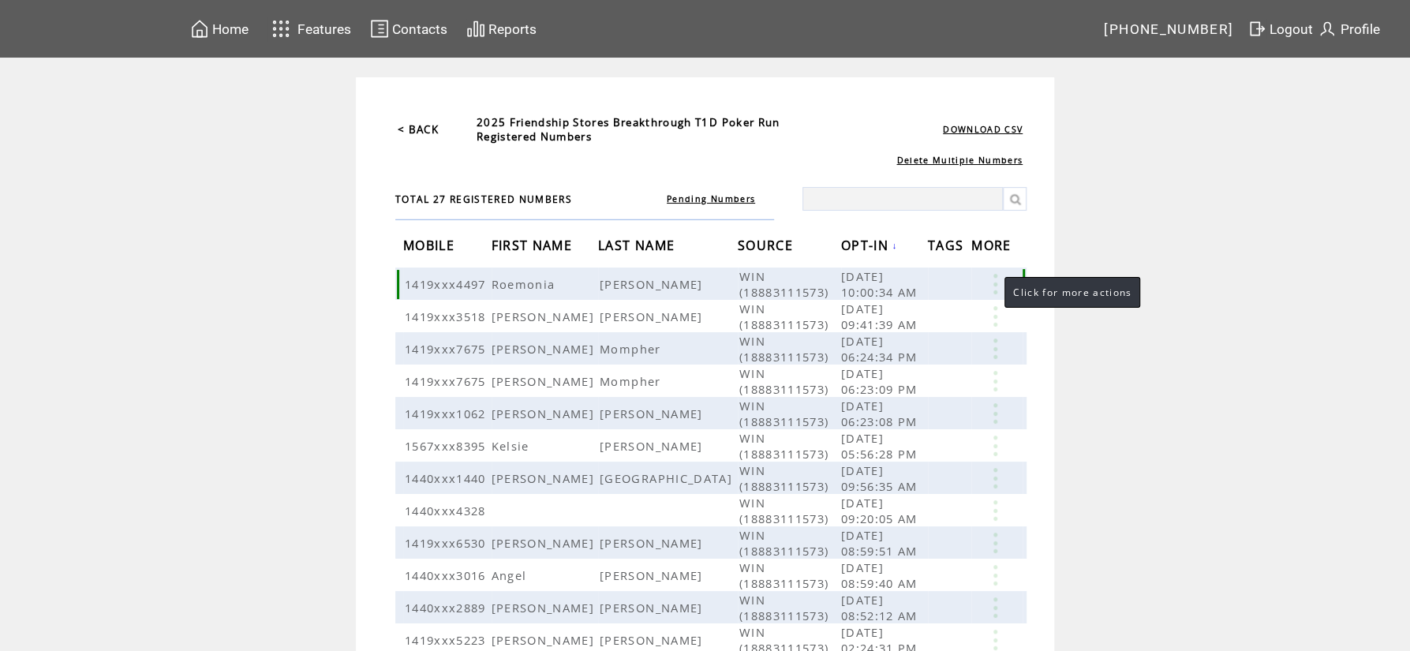
click at [988, 280] on link at bounding box center [994, 284] width 47 height 21
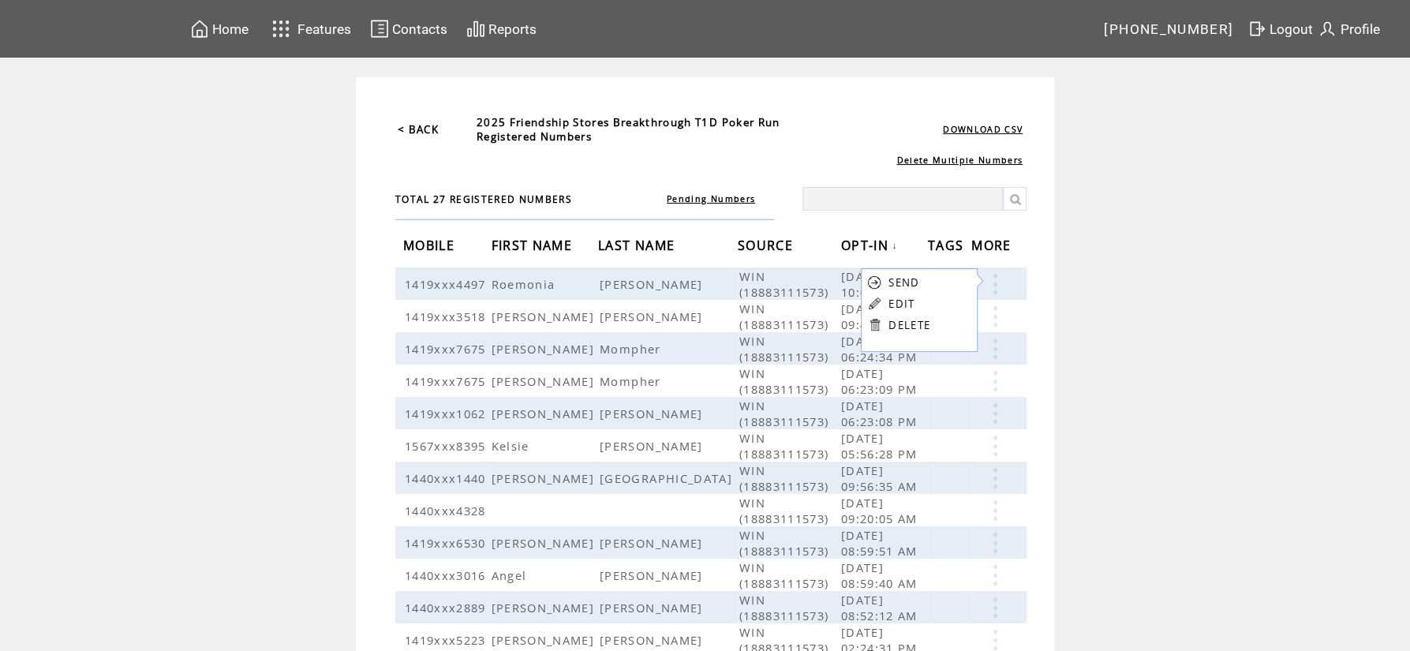
click at [912, 301] on link "EDIT" at bounding box center [901, 304] width 26 height 14
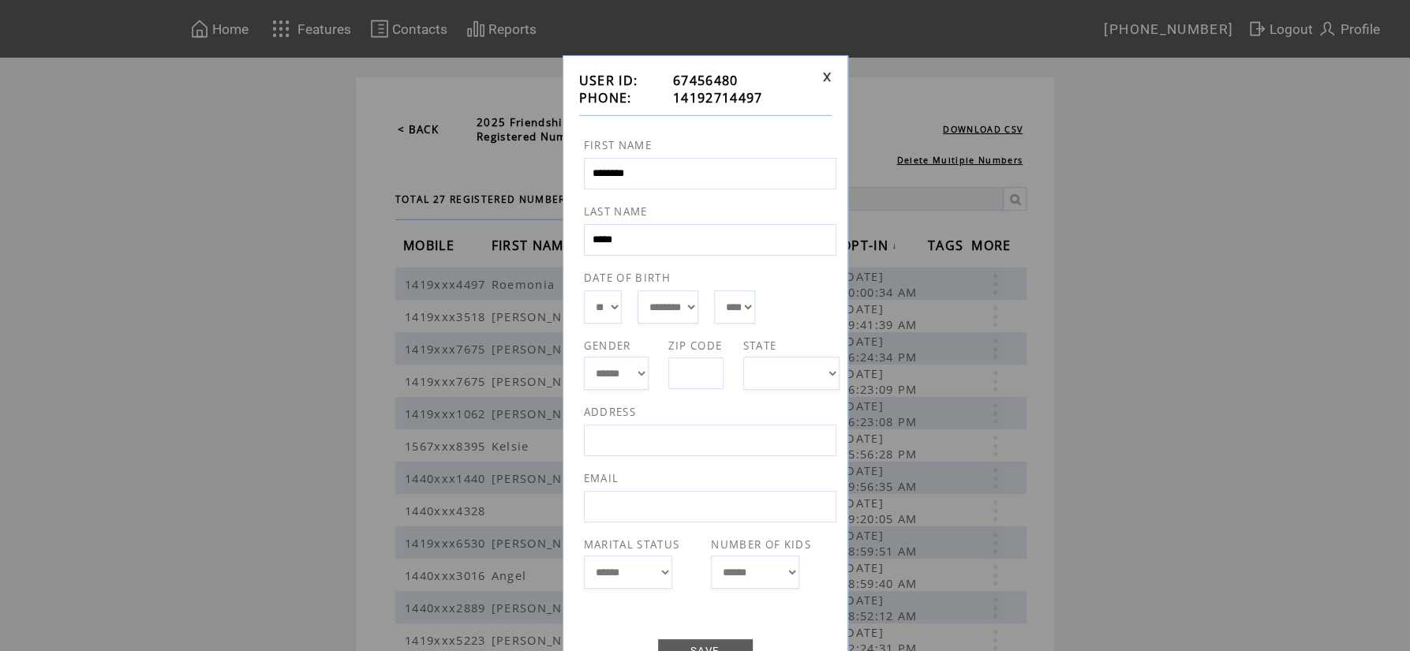
click at [825, 84] on td at bounding box center [823, 89] width 15 height 35
click at [829, 80] on link at bounding box center [826, 77] width 9 height 10
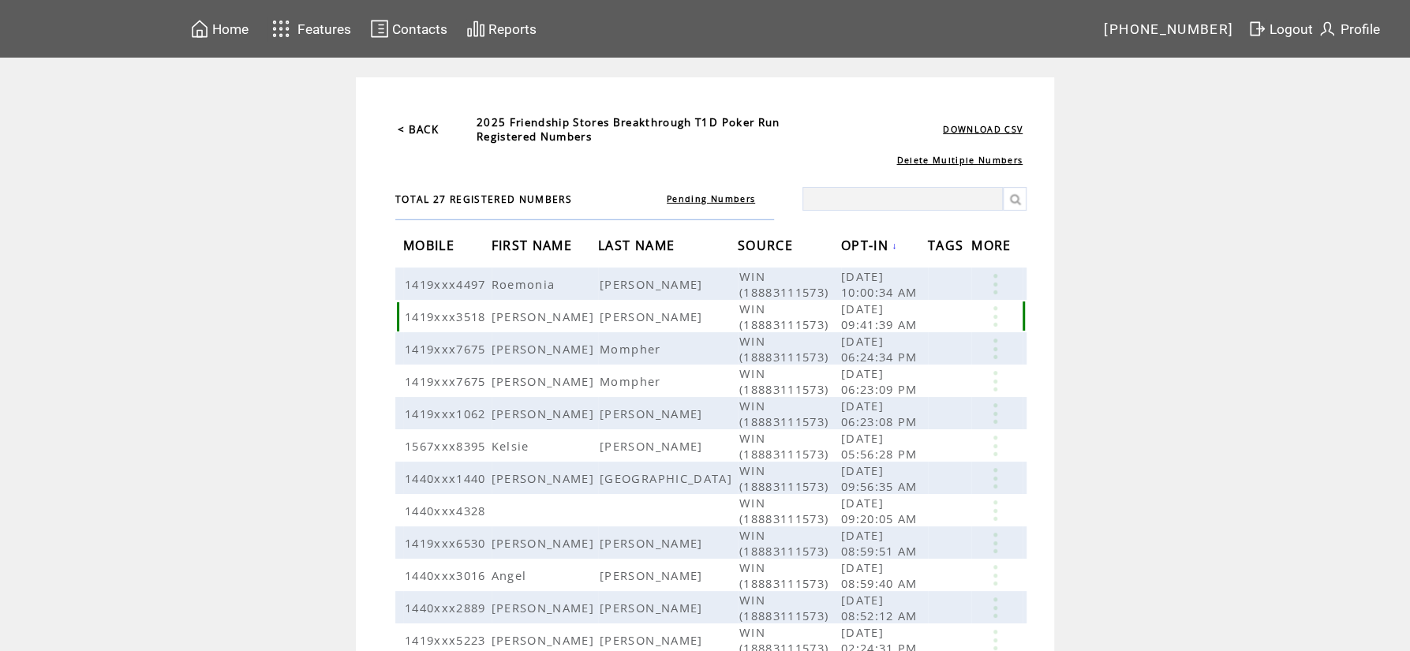
click at [991, 319] on link at bounding box center [994, 316] width 47 height 21
click at [902, 344] on link "EDIT" at bounding box center [904, 342] width 26 height 14
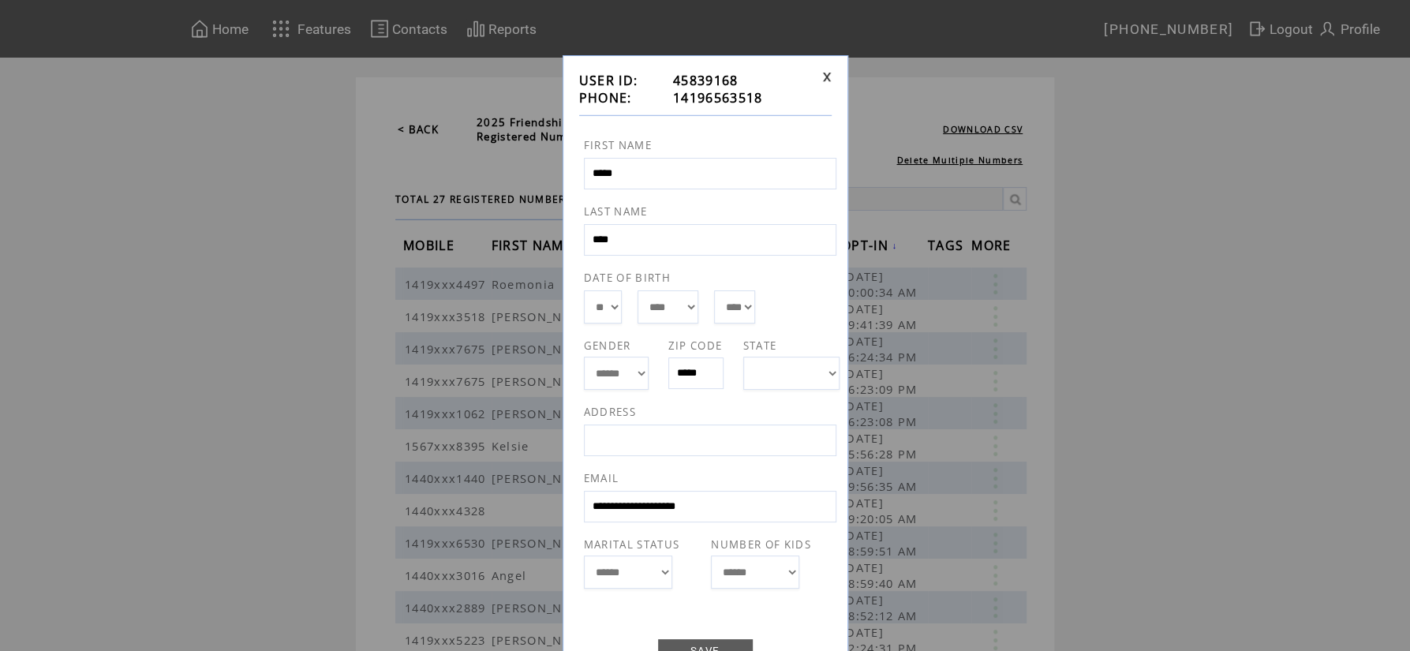
click at [831, 71] on div "**********" at bounding box center [705, 381] width 286 height 653
click at [826, 81] on link at bounding box center [826, 77] width 9 height 10
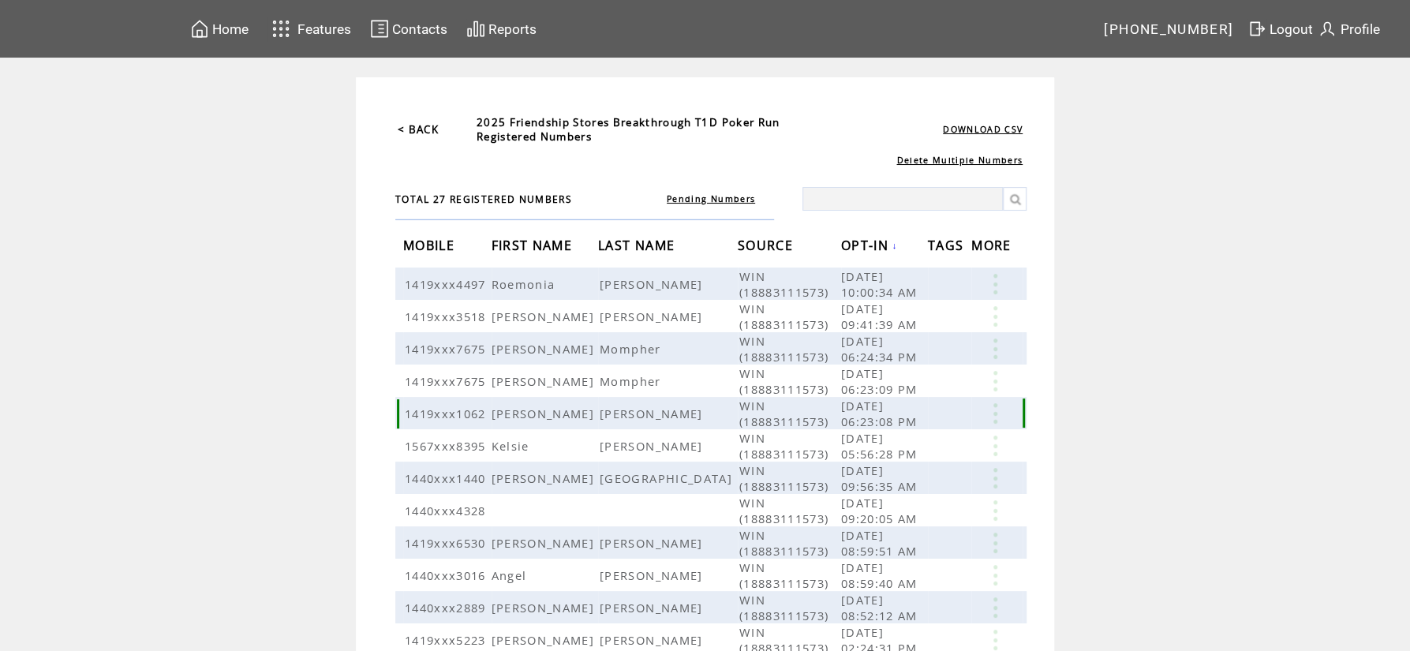
click at [996, 413] on link at bounding box center [994, 413] width 47 height 21
drag, startPoint x: 893, startPoint y: 440, endPoint x: 937, endPoint y: 426, distance: 46.4
click at [897, 439] on table "SEND EDIT DELETE" at bounding box center [907, 437] width 76 height 70
click at [986, 411] on link at bounding box center [994, 413] width 47 height 21
click at [902, 437] on link "EDIT" at bounding box center [899, 435] width 26 height 14
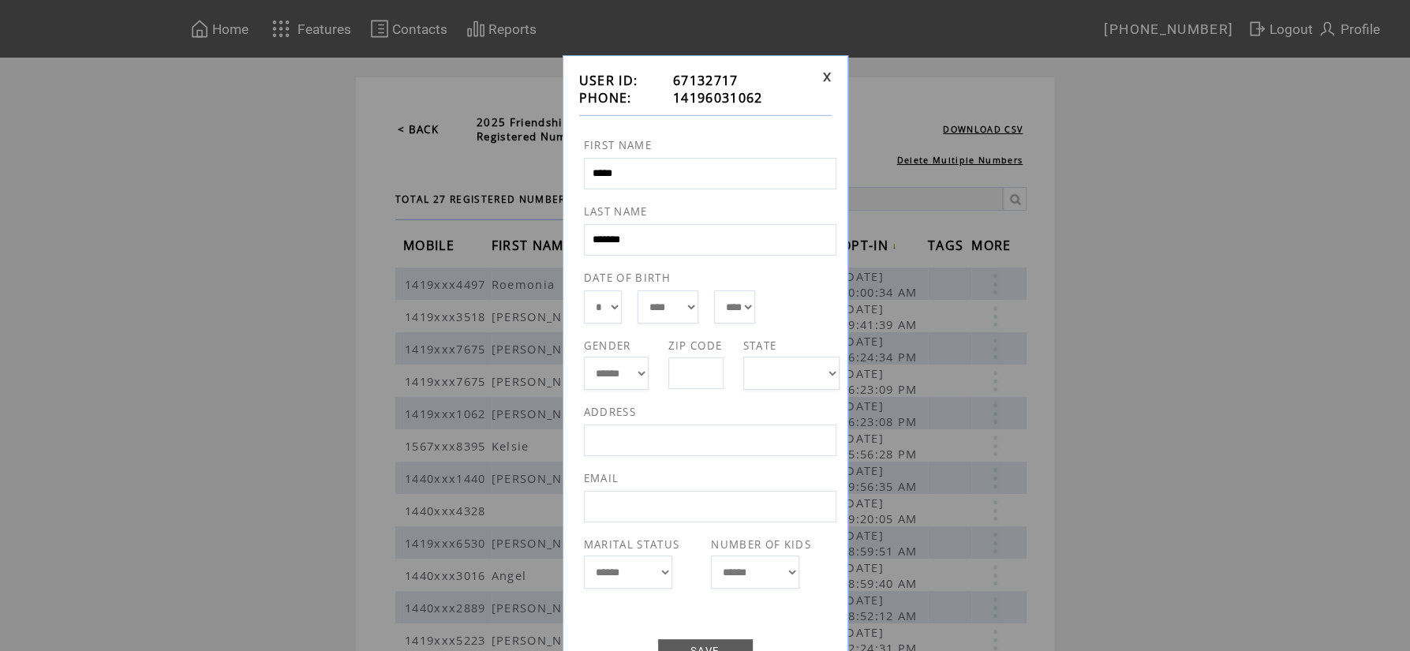
click at [826, 76] on link at bounding box center [826, 77] width 9 height 10
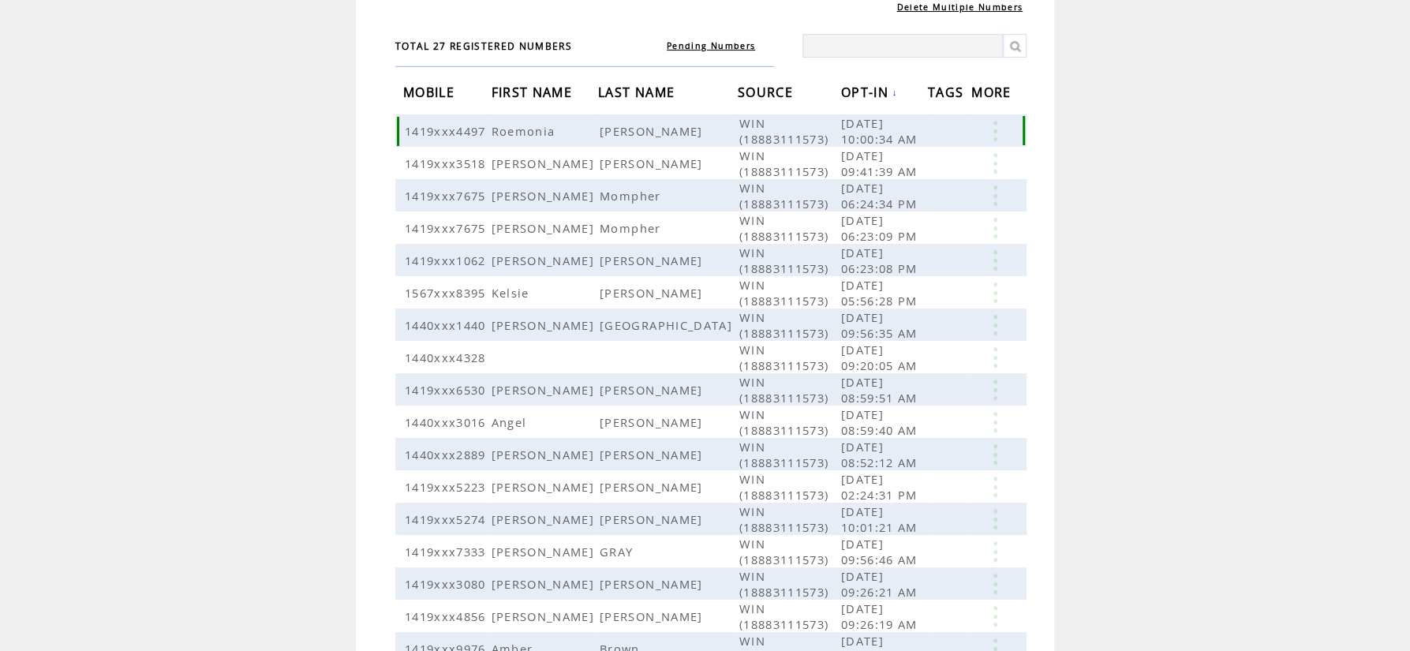
scroll to position [169, 0]
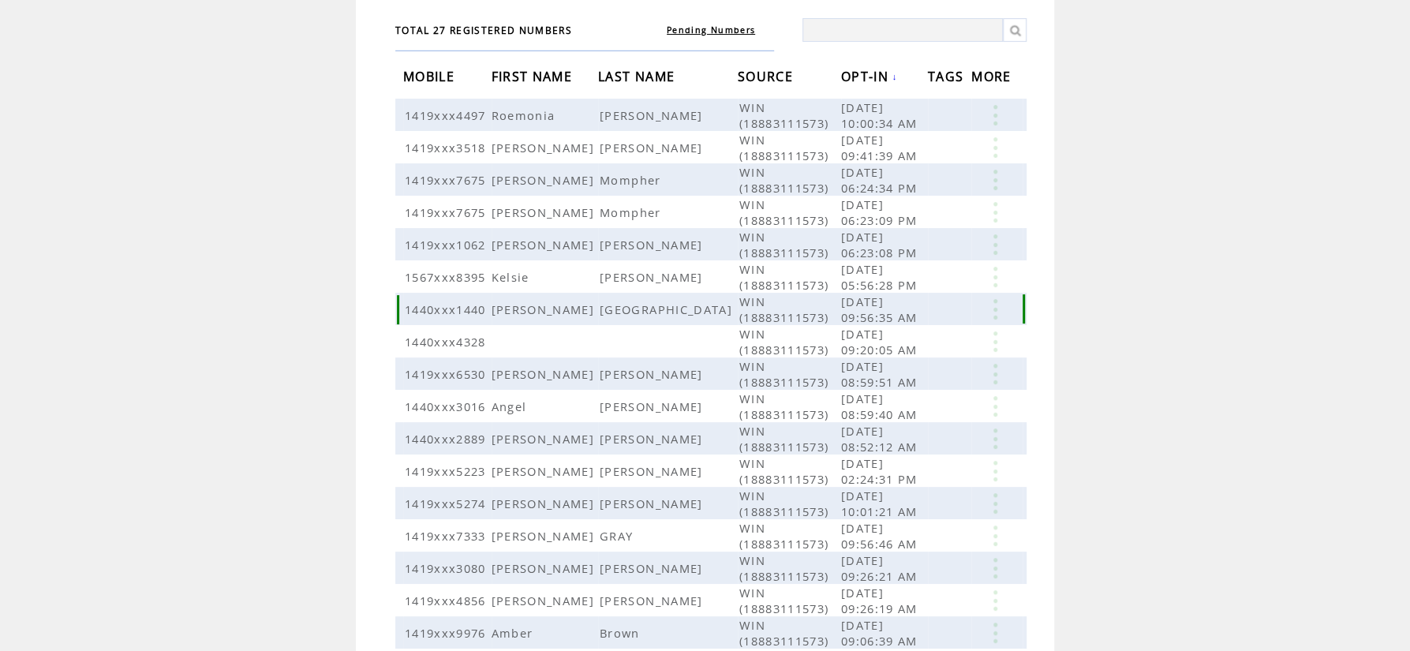
click at [1011, 301] on link at bounding box center [994, 309] width 47 height 21
click at [916, 323] on link "EDIT" at bounding box center [923, 325] width 26 height 14
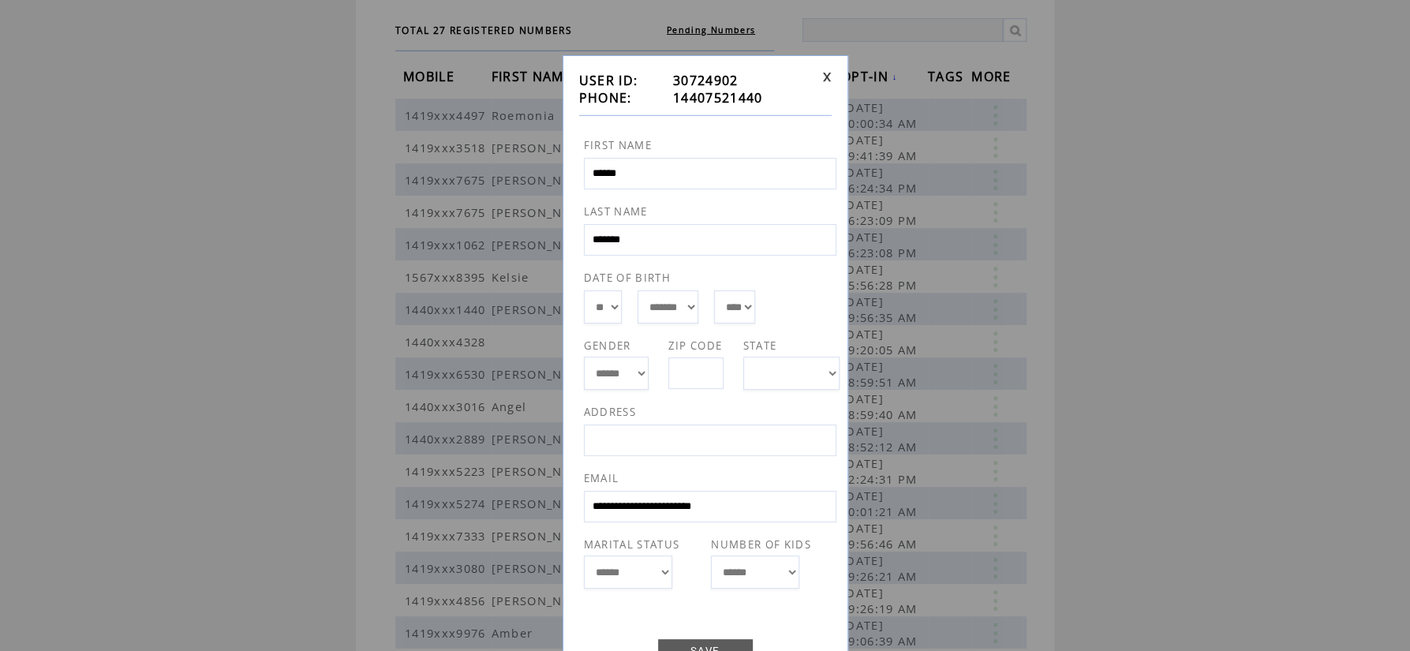
click at [824, 75] on link at bounding box center [826, 77] width 9 height 10
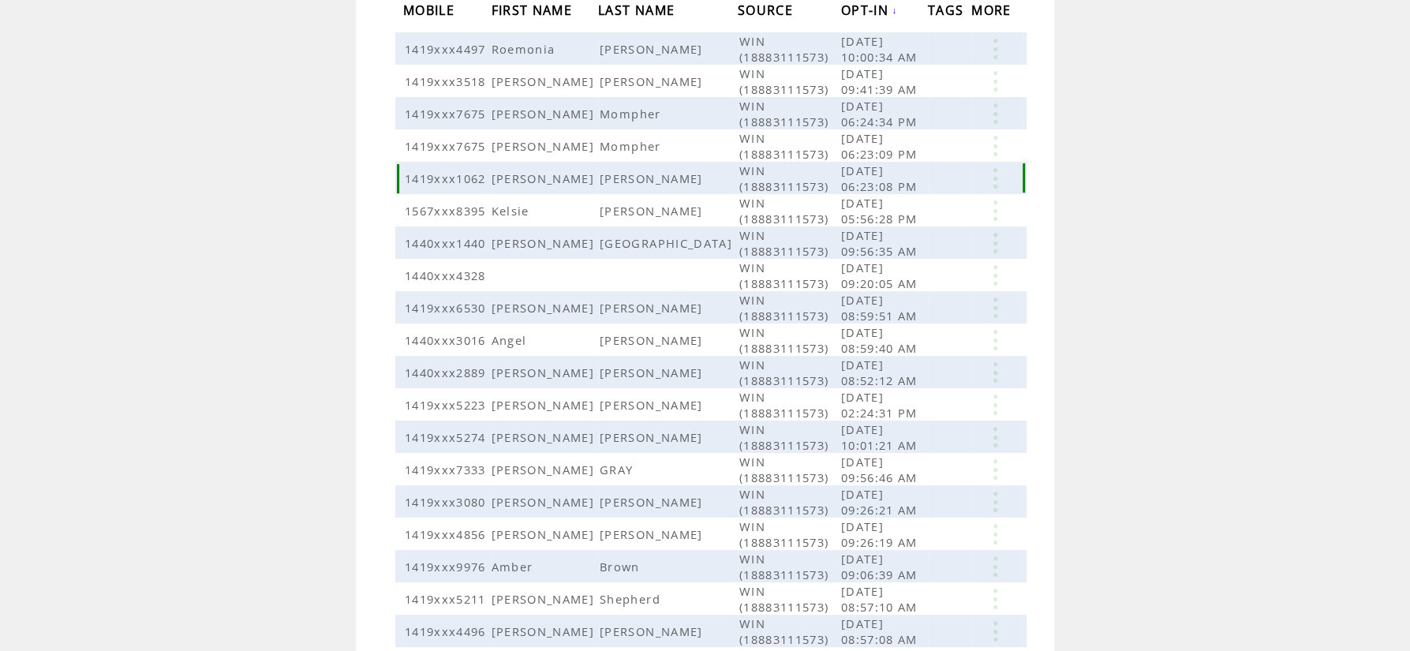
scroll to position [304, 0]
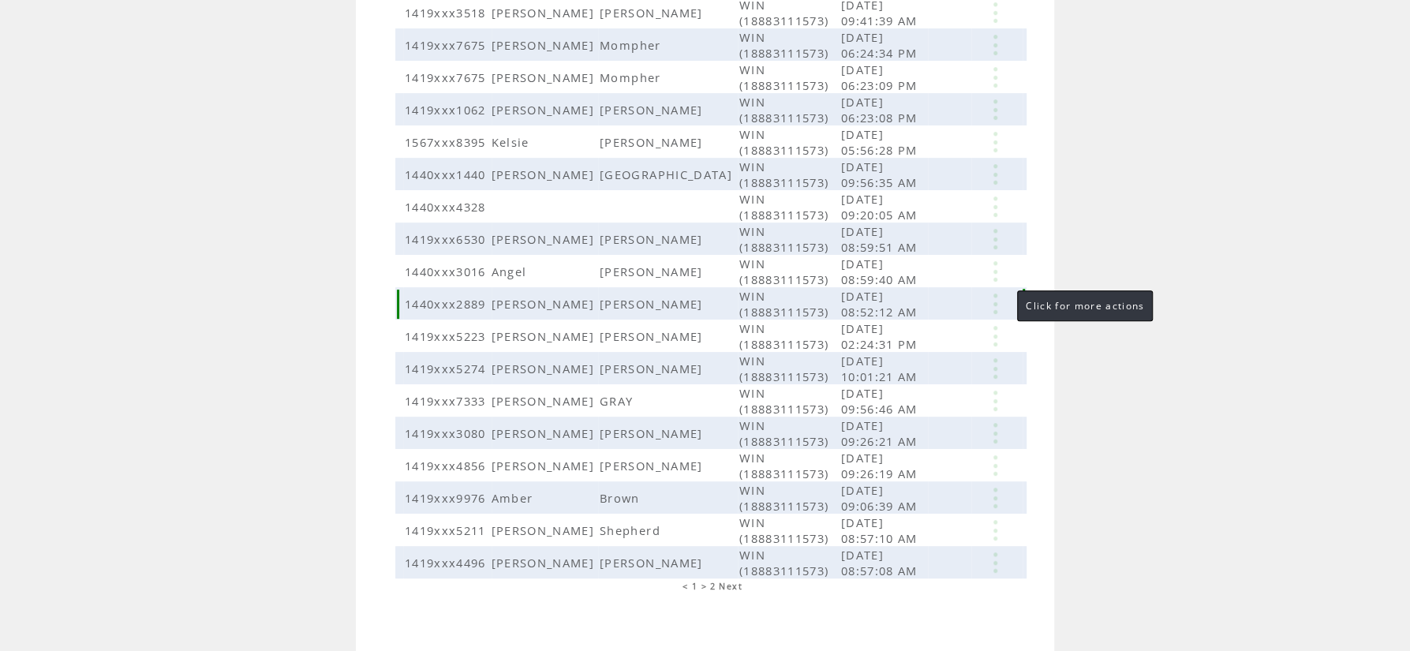
click at [1001, 293] on link at bounding box center [994, 303] width 47 height 21
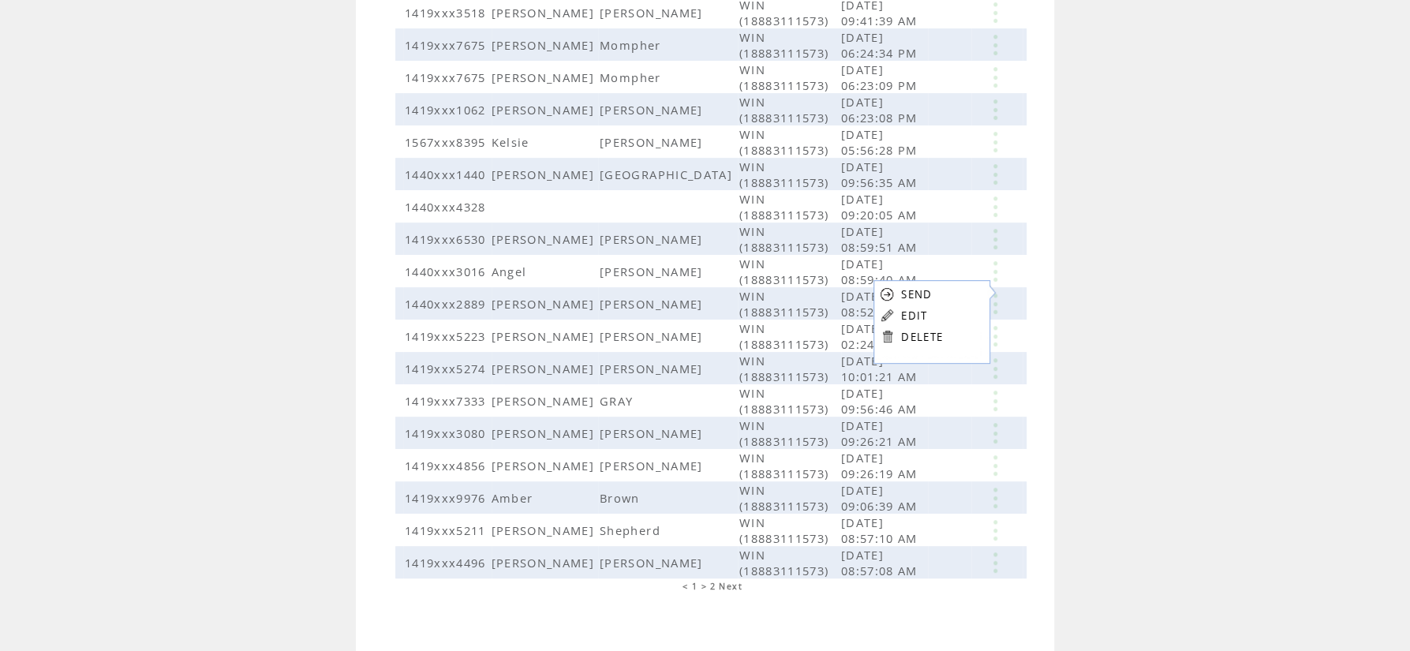
click at [925, 311] on link "EDIT" at bounding box center [914, 315] width 26 height 14
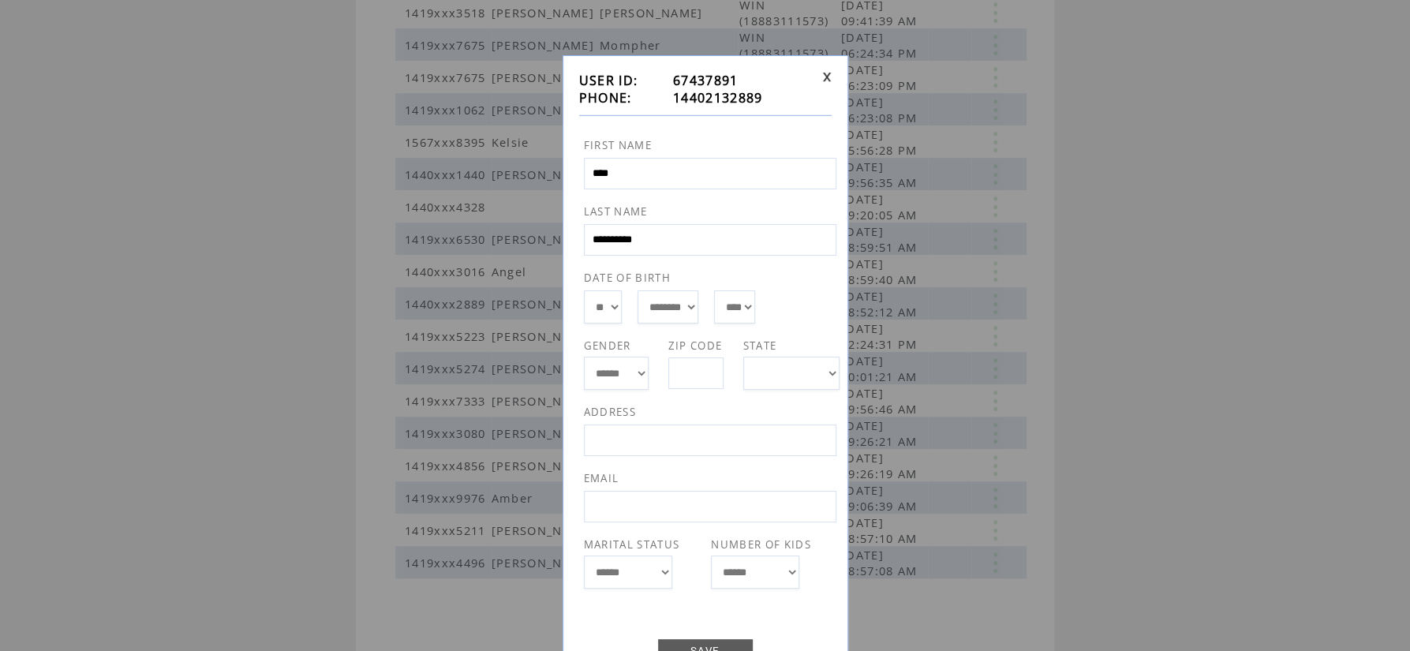
click at [824, 73] on td at bounding box center [823, 89] width 15 height 35
click at [824, 73] on link at bounding box center [826, 77] width 9 height 10
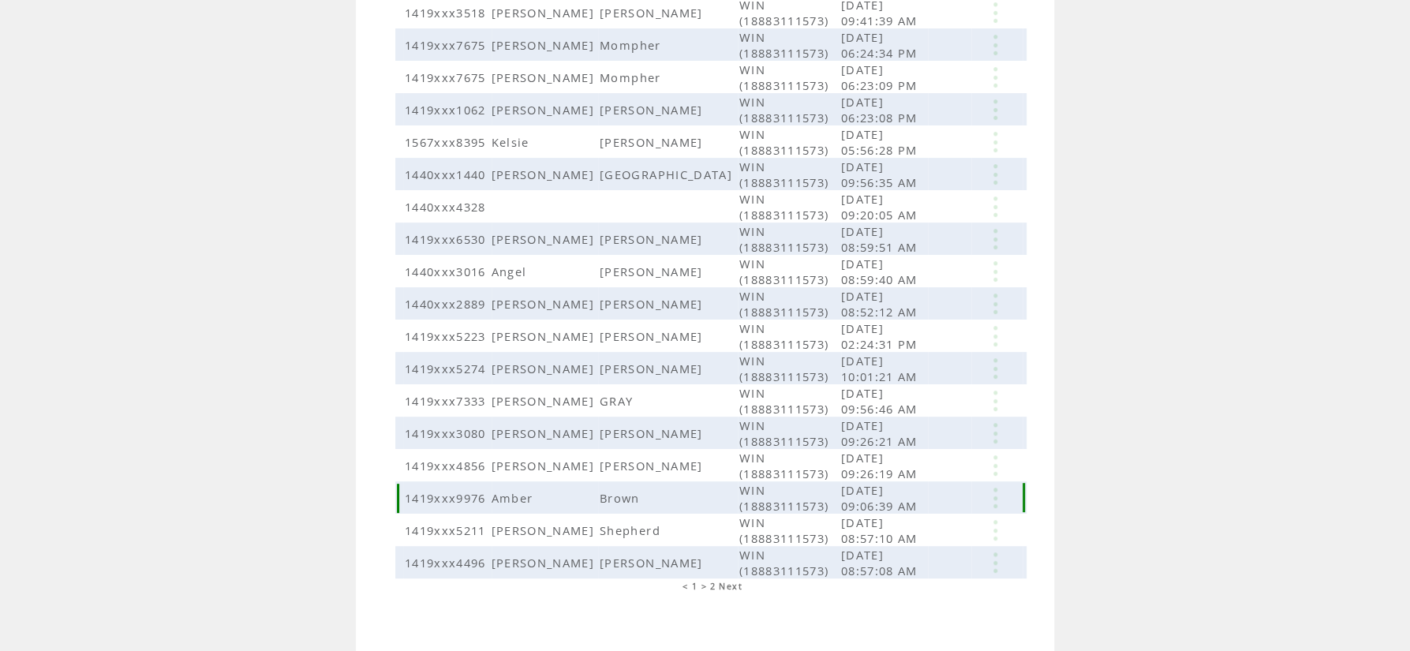
click at [992, 488] on link at bounding box center [994, 498] width 47 height 21
click at [908, 504] on link "EDIT" at bounding box center [905, 507] width 26 height 14
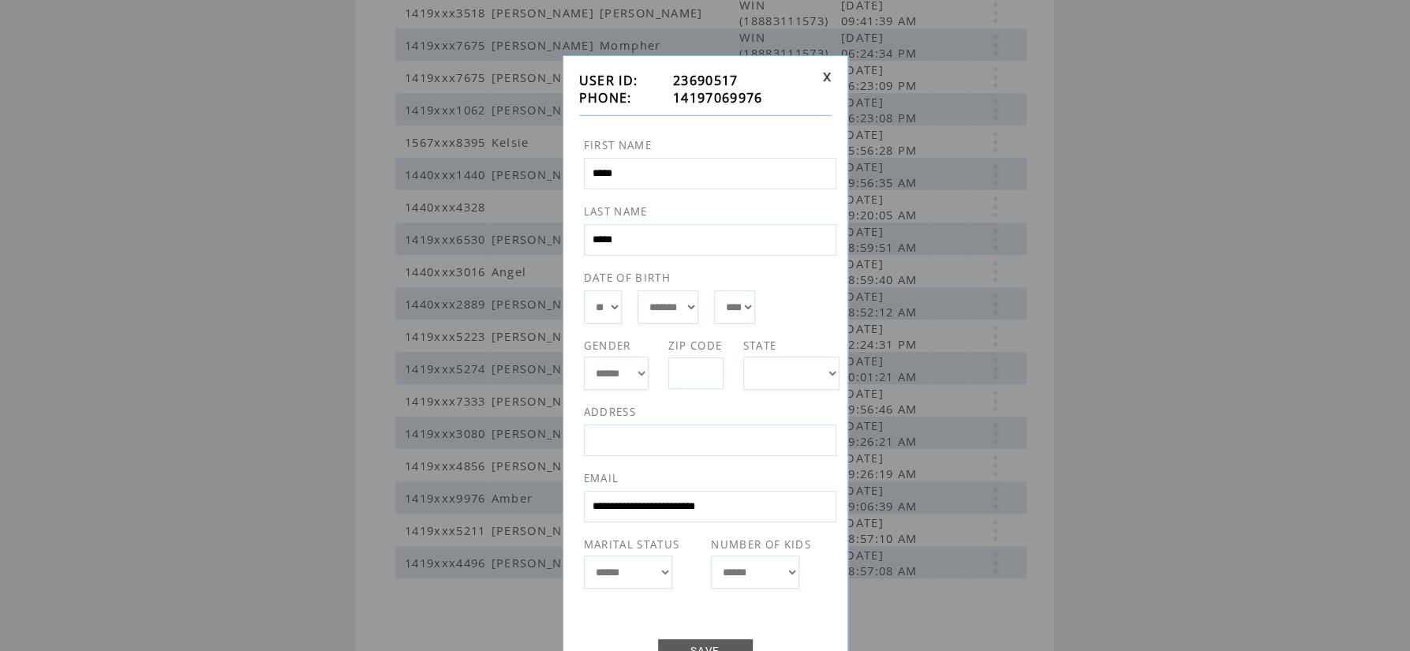
click at [831, 77] on div "**********" at bounding box center [705, 381] width 286 height 653
click at [830, 80] on link at bounding box center [826, 77] width 9 height 10
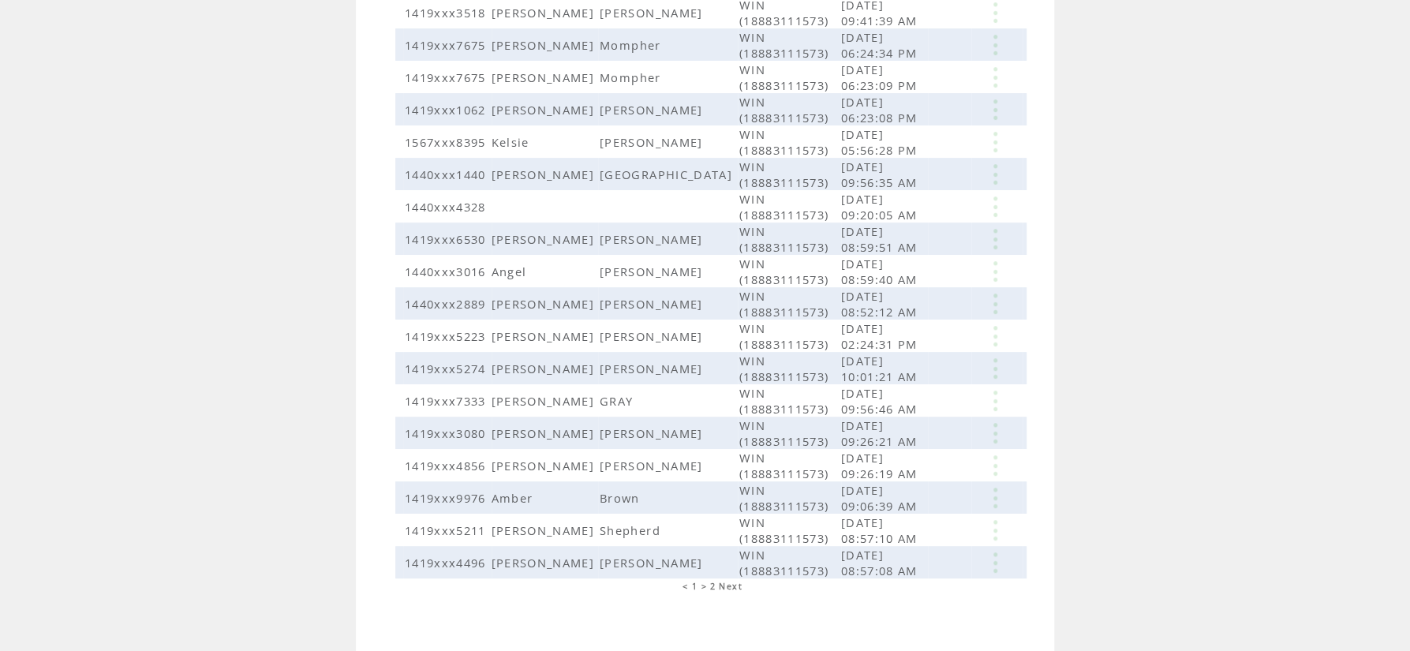
click at [715, 581] on span "2" at bounding box center [713, 586] width 6 height 11
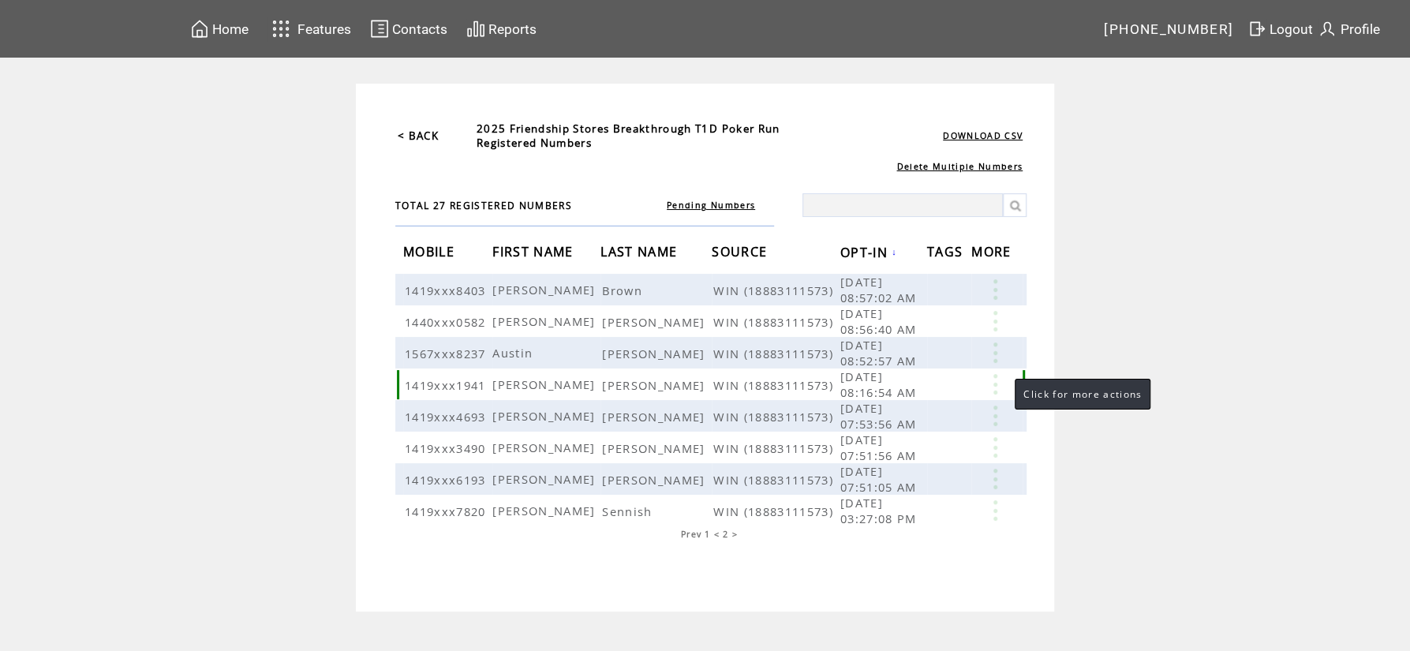
click at [999, 382] on link at bounding box center [994, 384] width 47 height 21
click at [906, 409] on link "EDIT" at bounding box center [912, 405] width 26 height 14
